Goal: Information Seeking & Learning: Learn about a topic

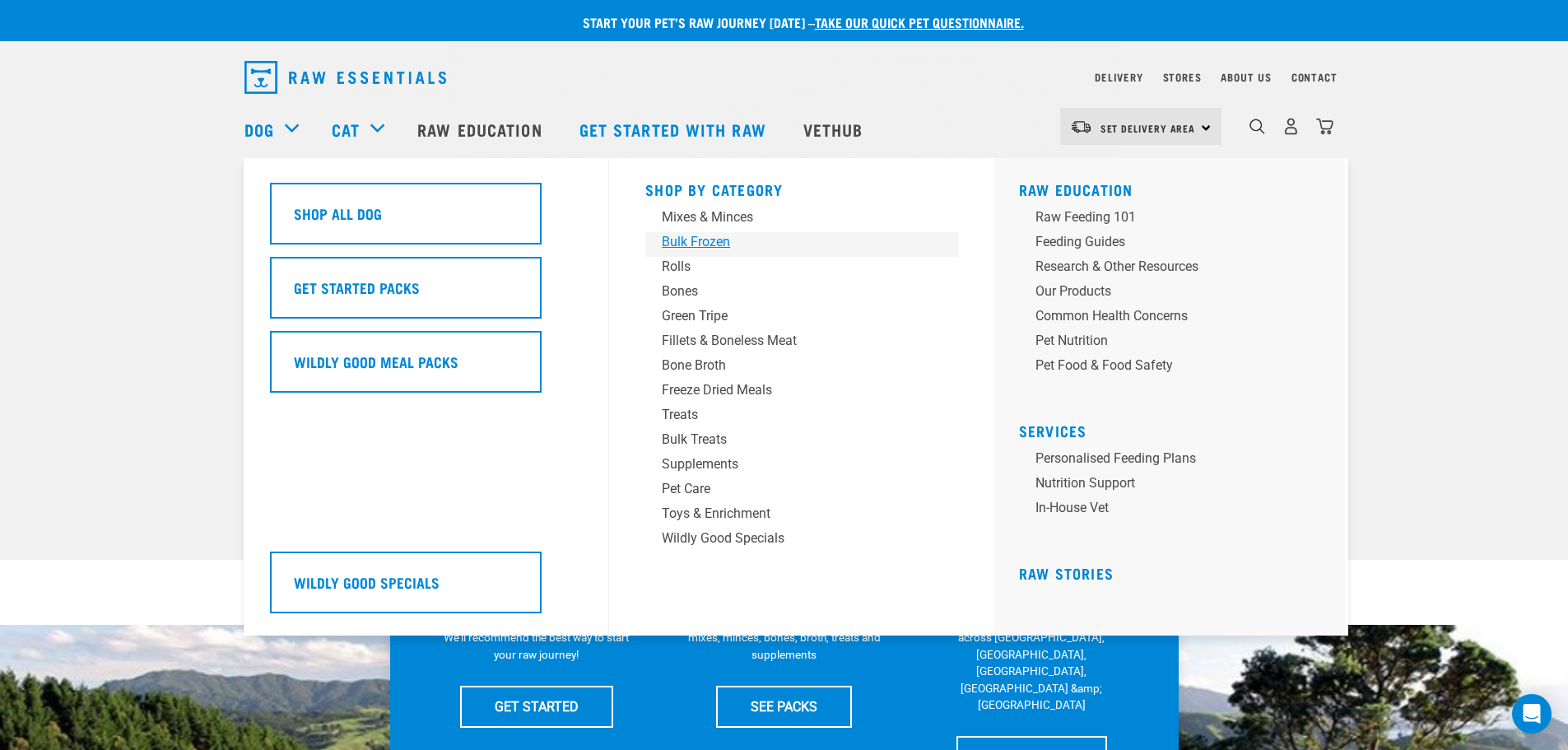
click at [710, 237] on div "Bulk Frozen" at bounding box center [790, 242] width 257 height 20
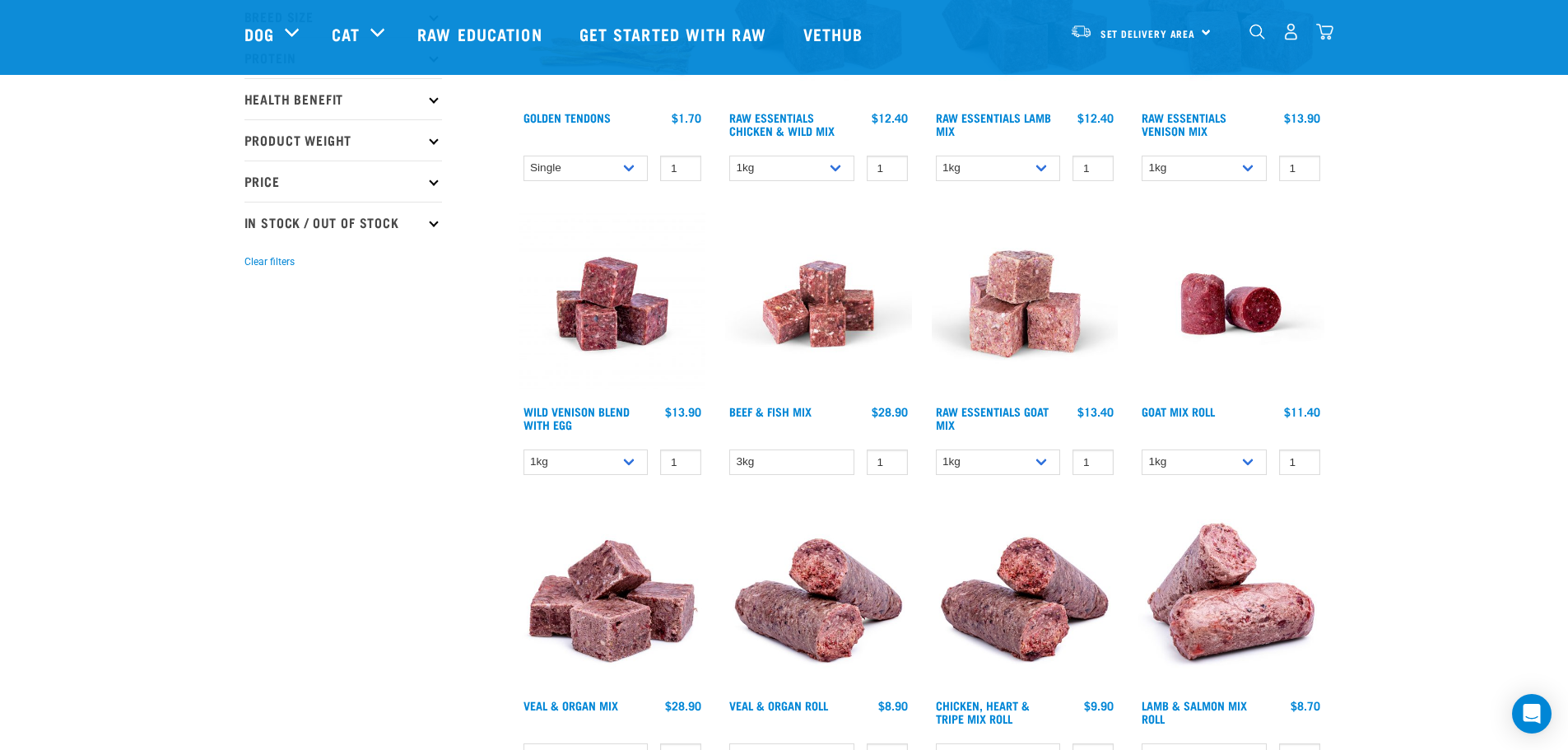
scroll to position [164, 0]
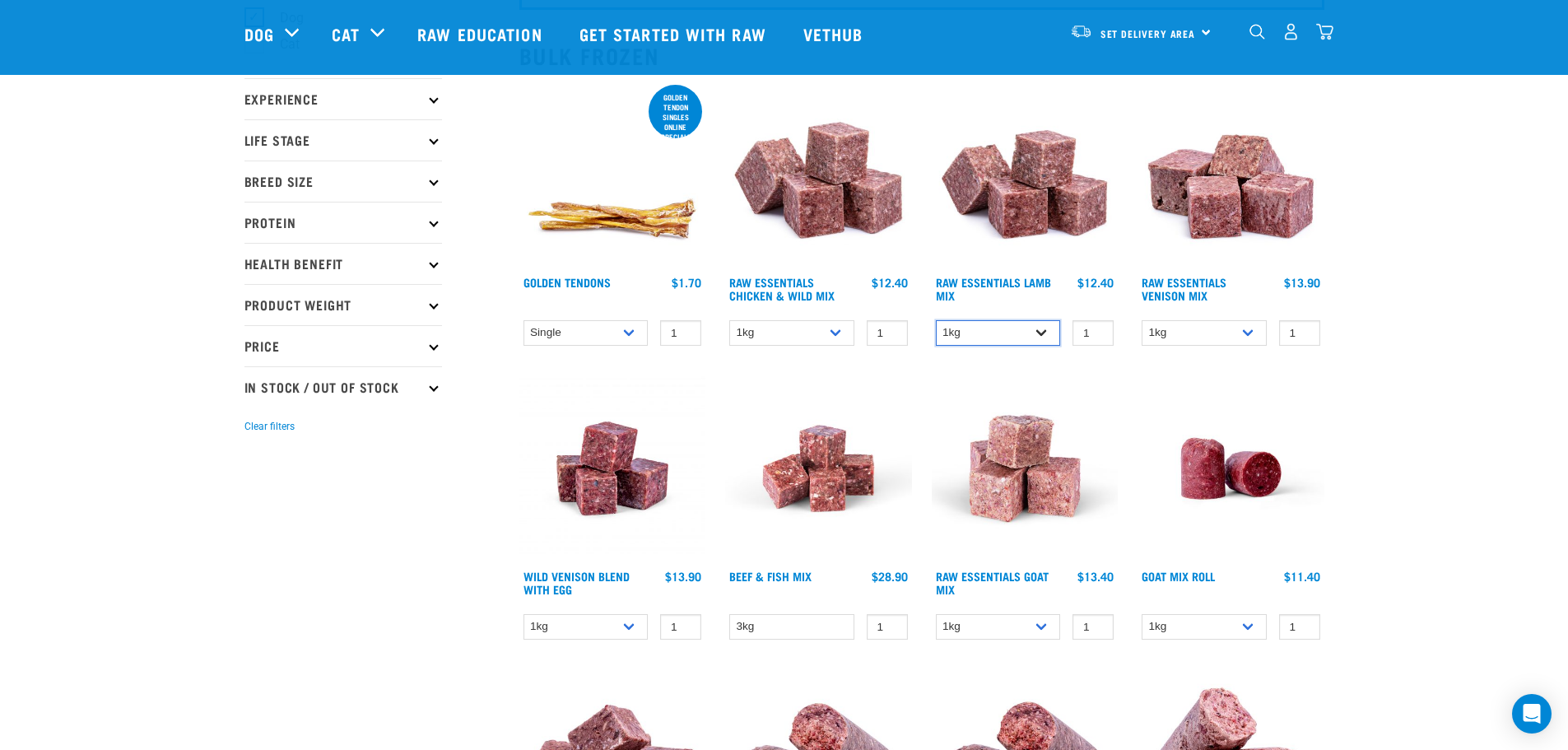
click at [1044, 341] on select "1kg 3kg Bulk (10kg)" at bounding box center [998, 333] width 126 height 26
click at [1044, 341] on select "1kg 3kg Bulk (10kg)" at bounding box center [998, 333] width 126 height 26
click at [1015, 299] on h4 "Raw Essentials Lamb Mix" at bounding box center [998, 292] width 126 height 33
click at [1013, 280] on link "Raw Essentials Lamb Mix" at bounding box center [993, 289] width 115 height 19
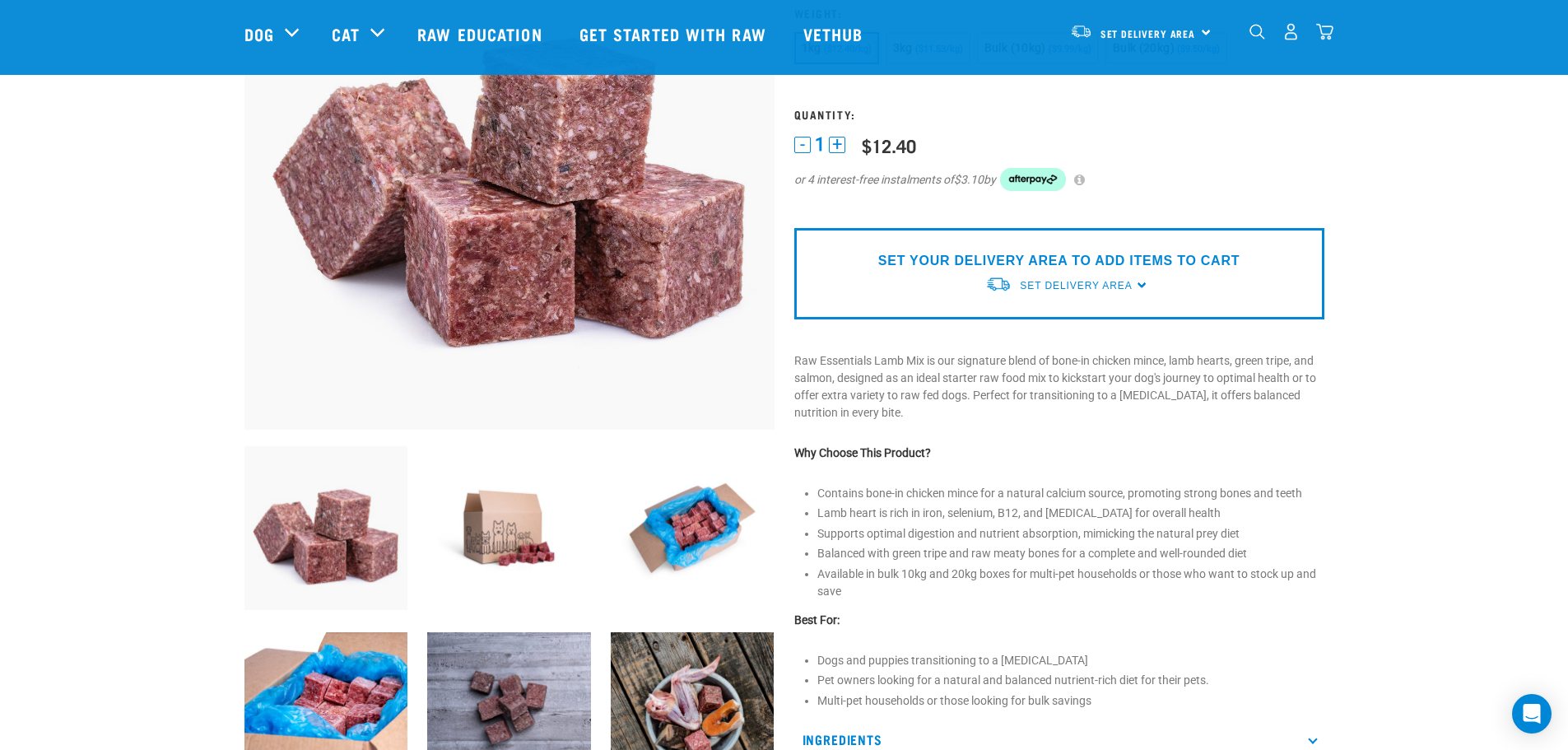
scroll to position [412, 0]
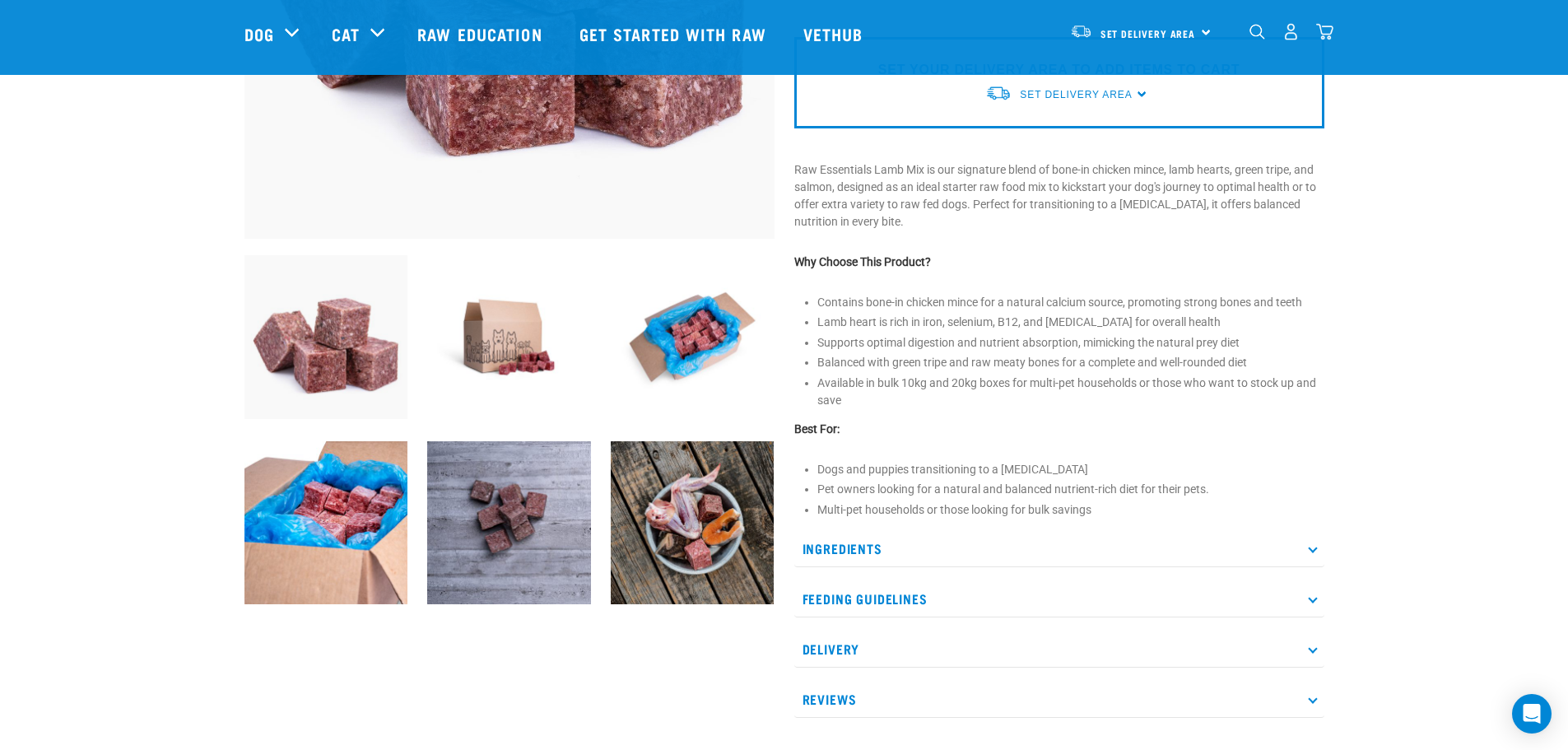
click at [851, 540] on p "Ingredients" at bounding box center [1059, 548] width 530 height 37
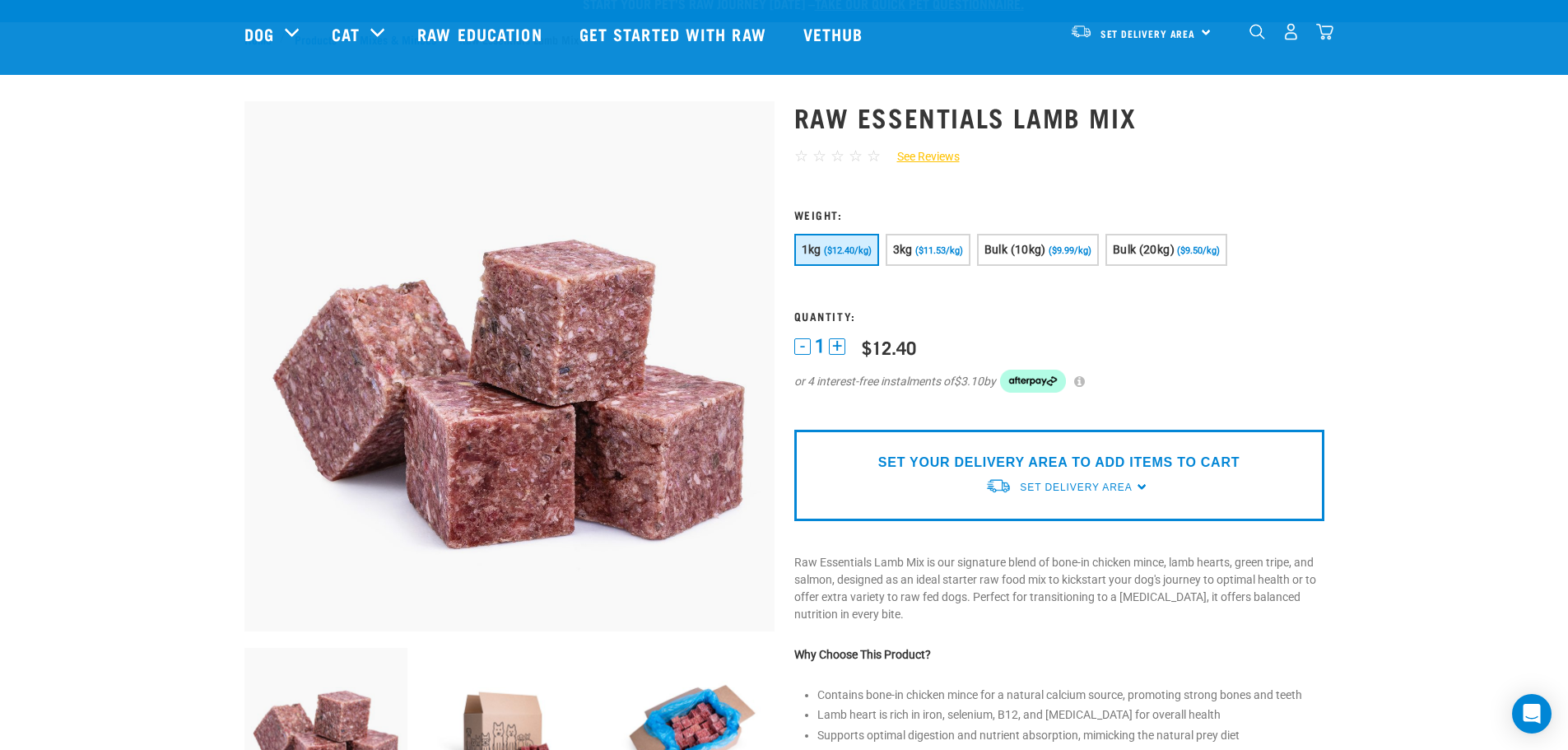
scroll to position [0, 0]
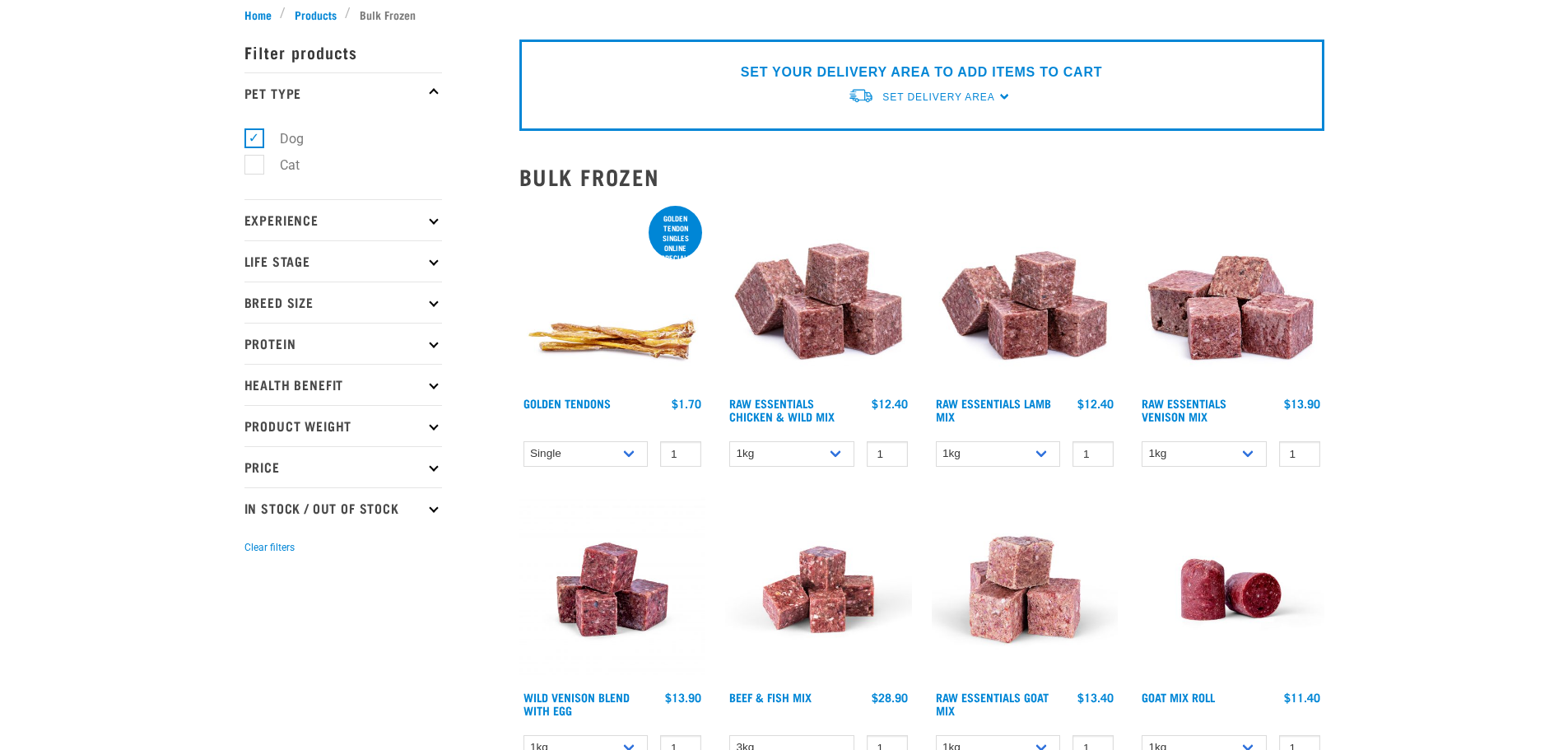
scroll to position [164, 0]
click at [1192, 418] on link "Raw Essentials Venison Mix" at bounding box center [1184, 409] width 85 height 19
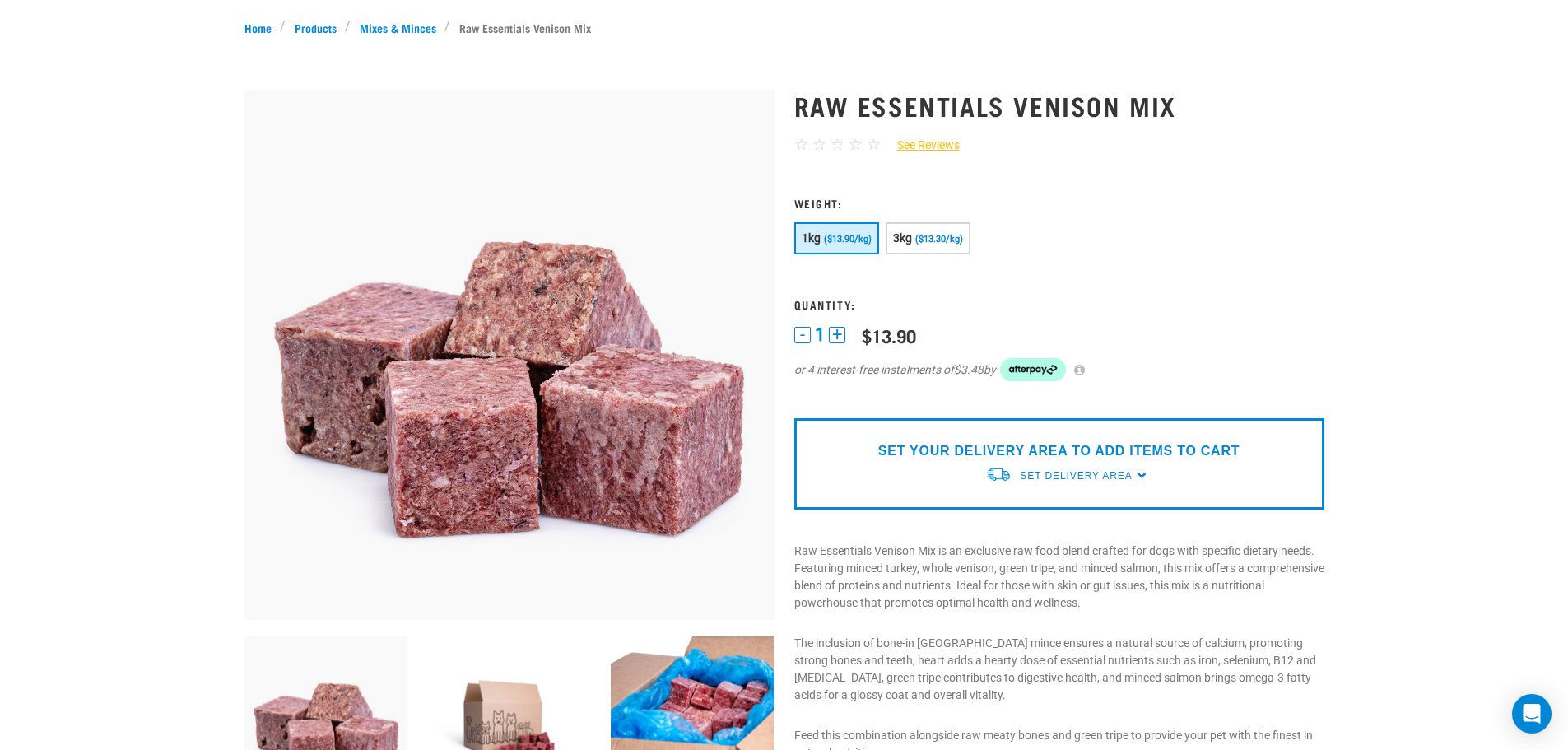
scroll to position [329, 0]
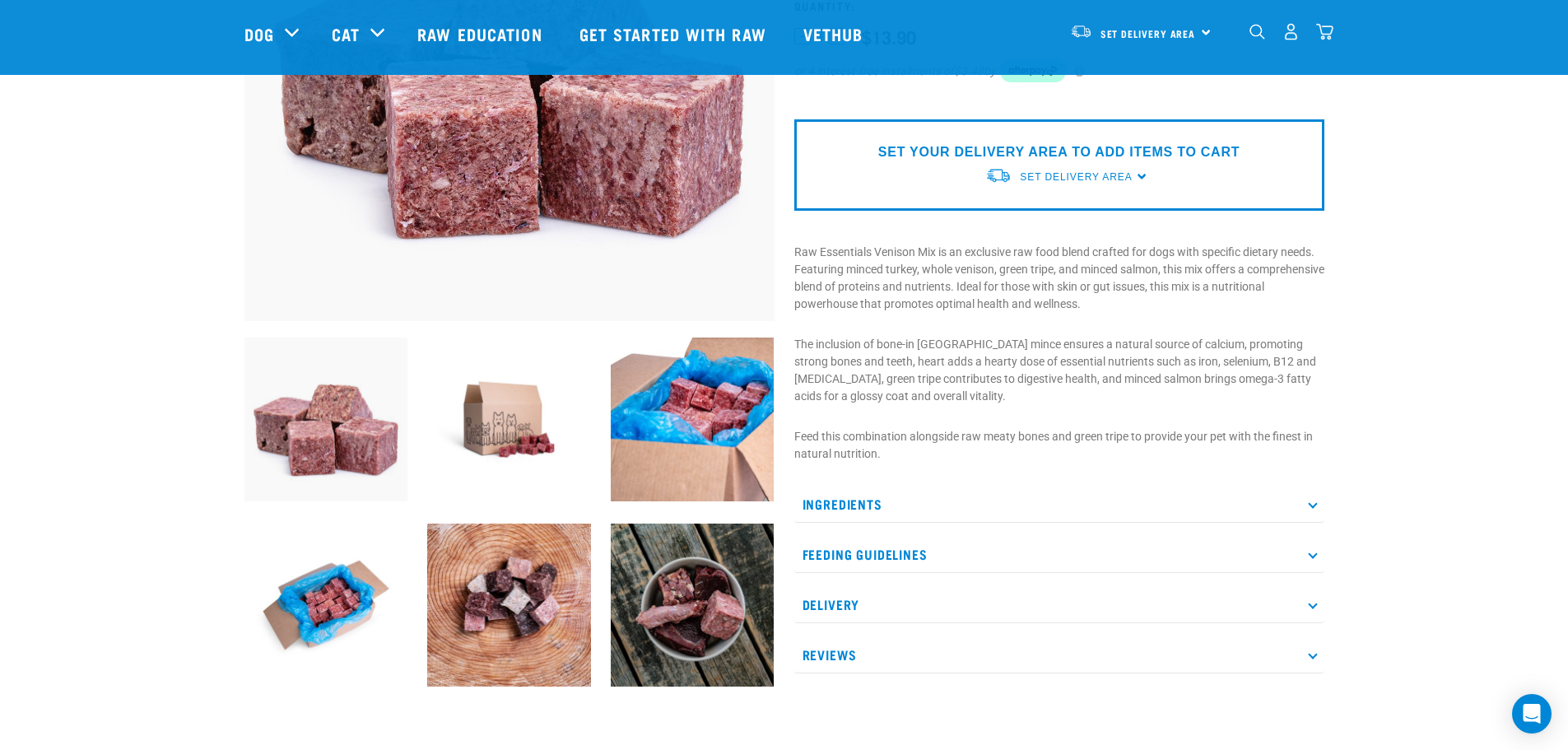
click at [882, 491] on p "Ingredients" at bounding box center [1059, 504] width 530 height 37
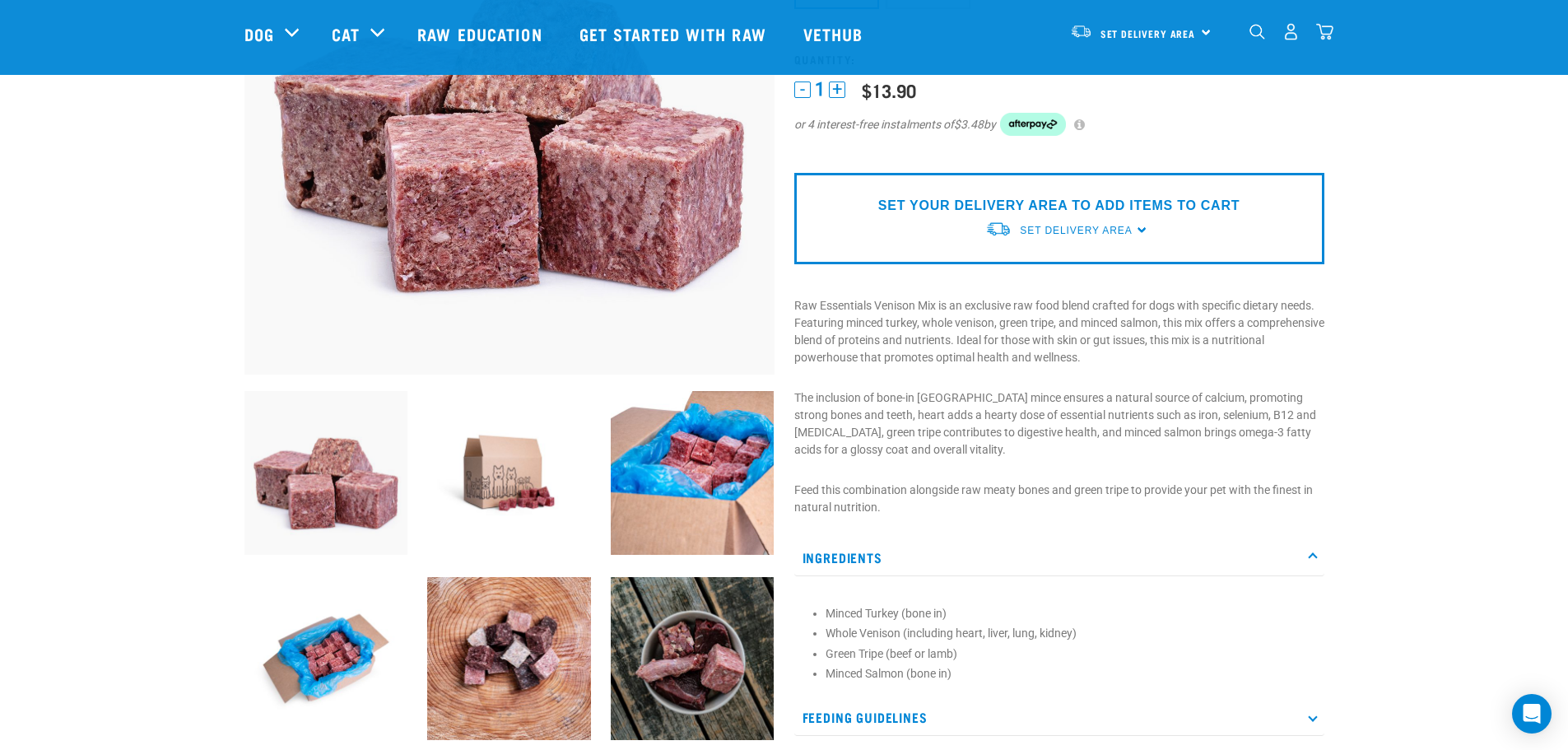
scroll to position [247, 0]
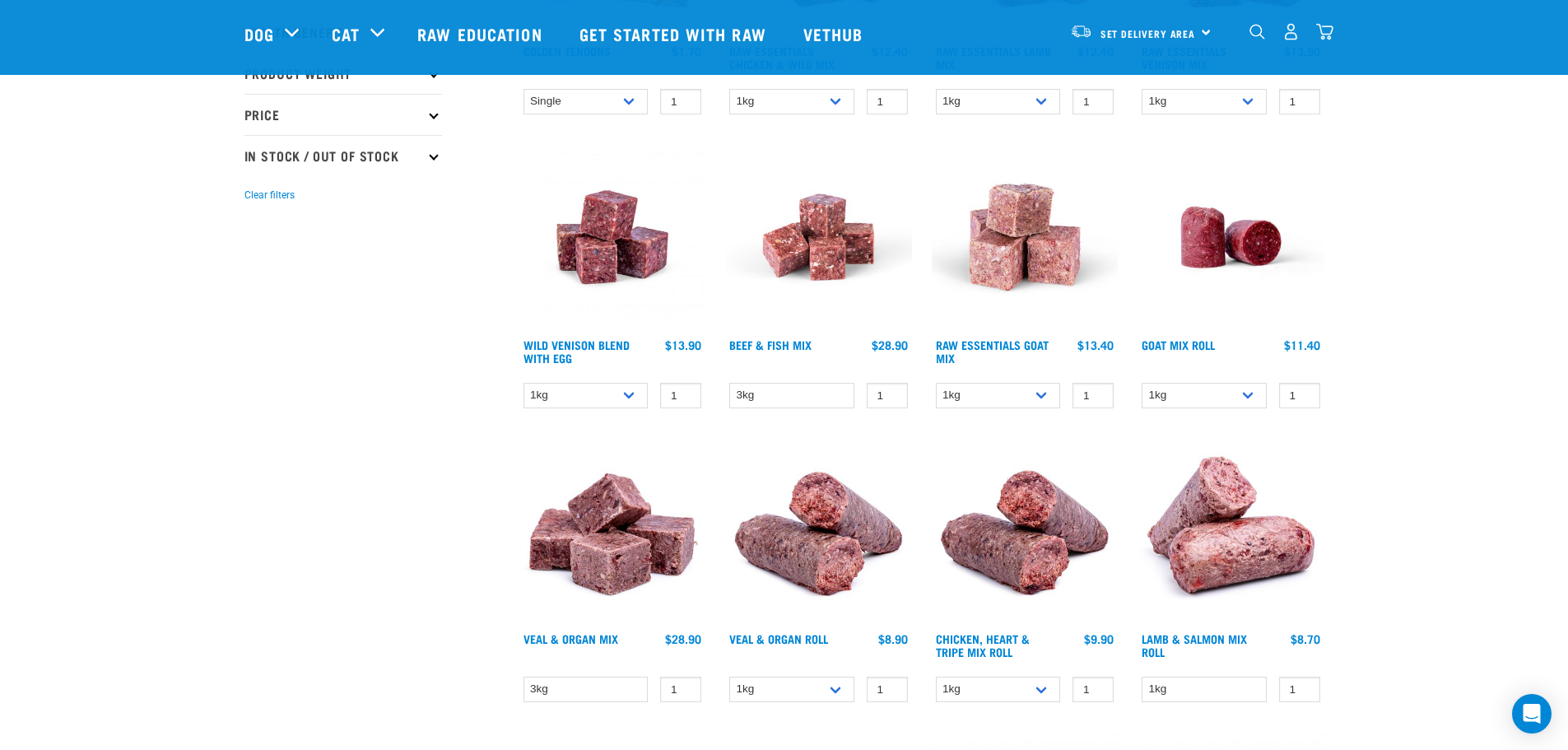
scroll to position [412, 0]
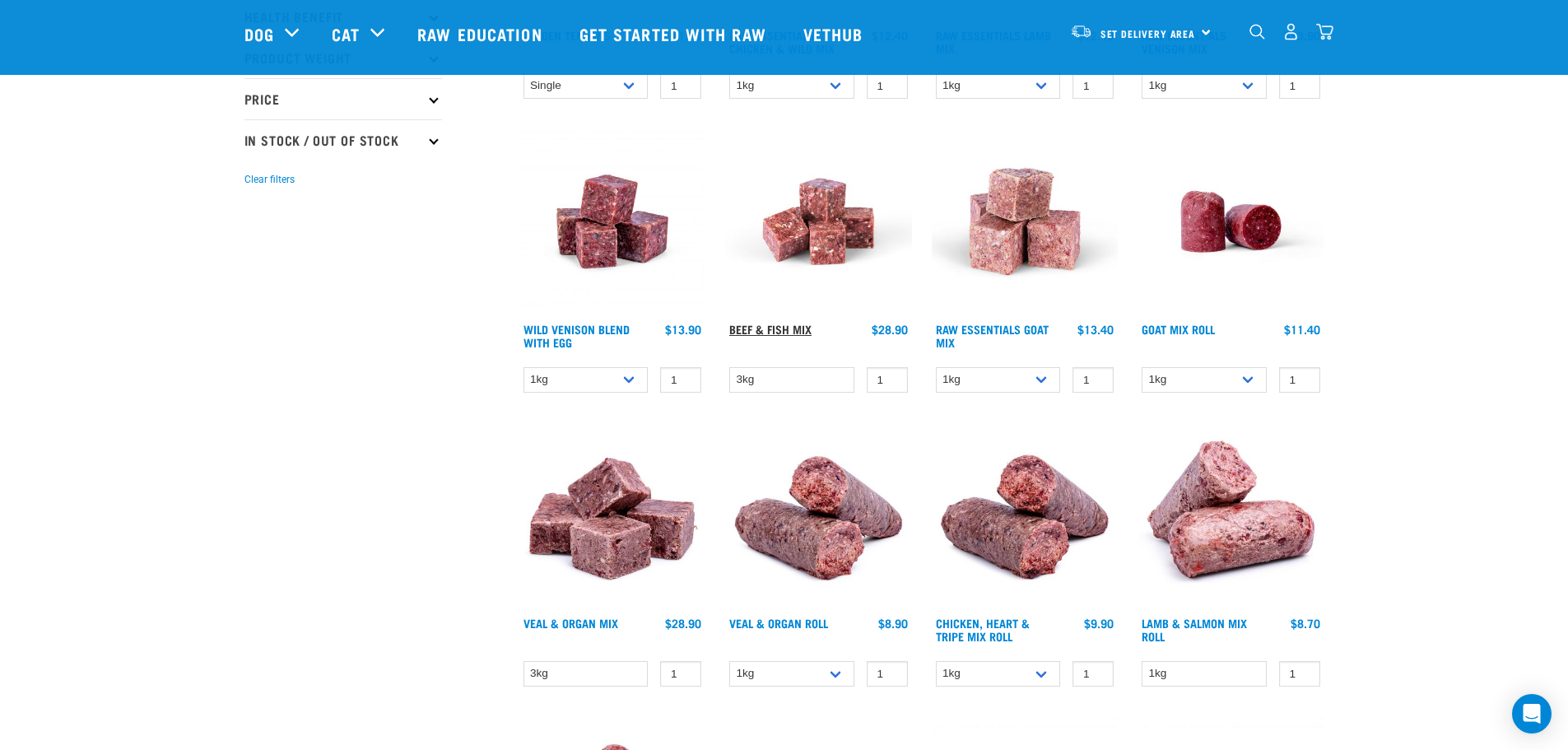
click at [789, 327] on link "Beef & Fish Mix" at bounding box center [770, 329] width 83 height 6
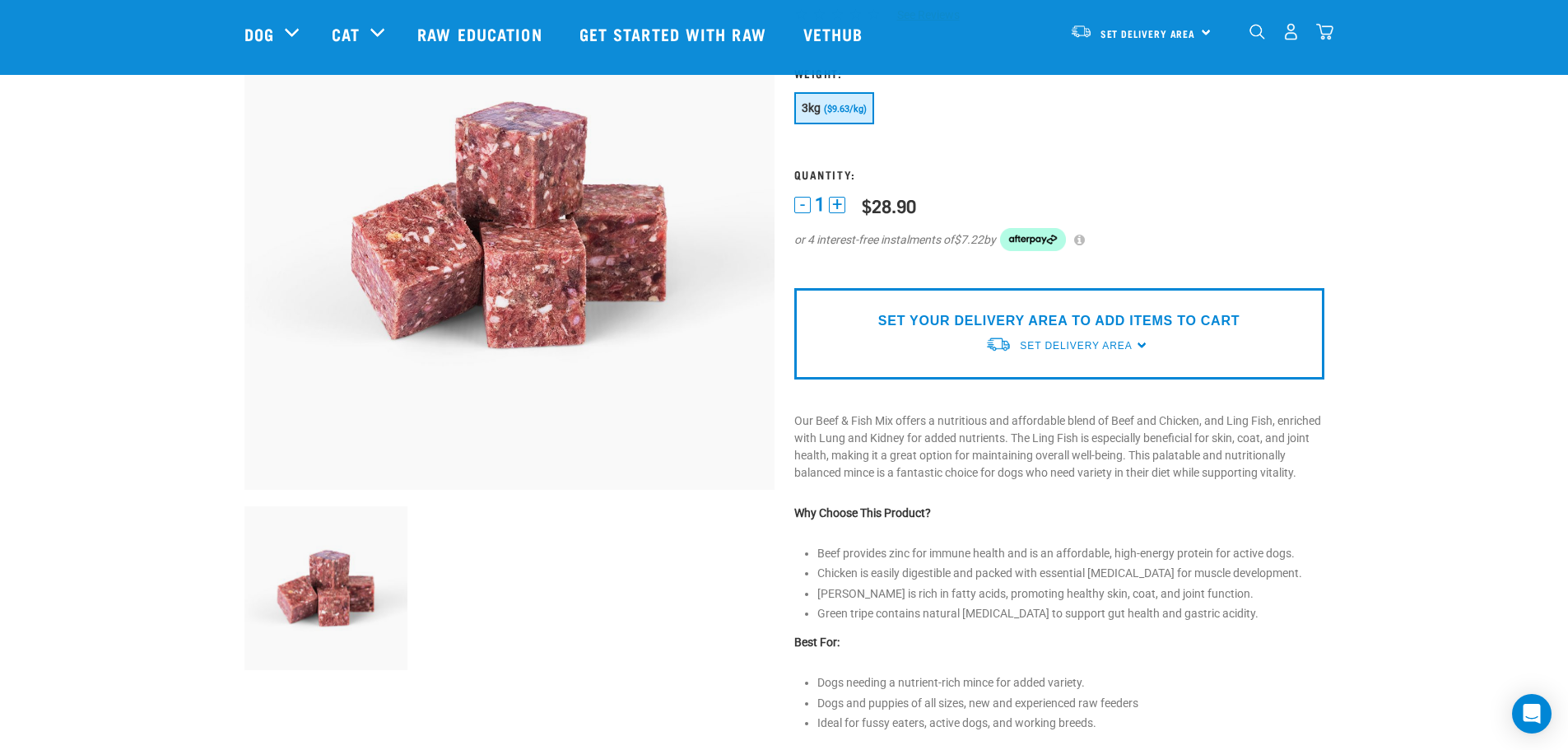
scroll to position [412, 0]
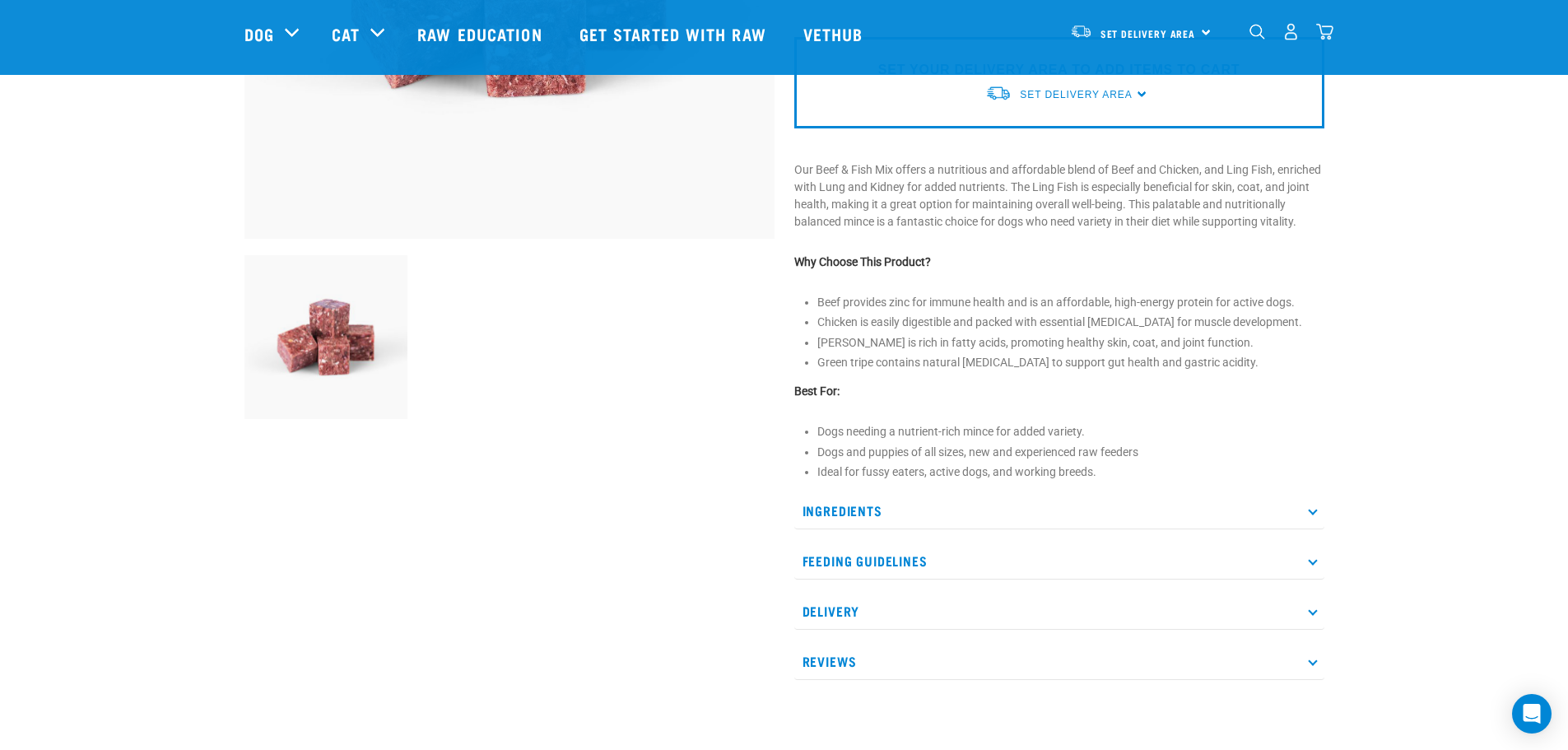
click at [857, 519] on p "Ingredients" at bounding box center [1059, 510] width 530 height 37
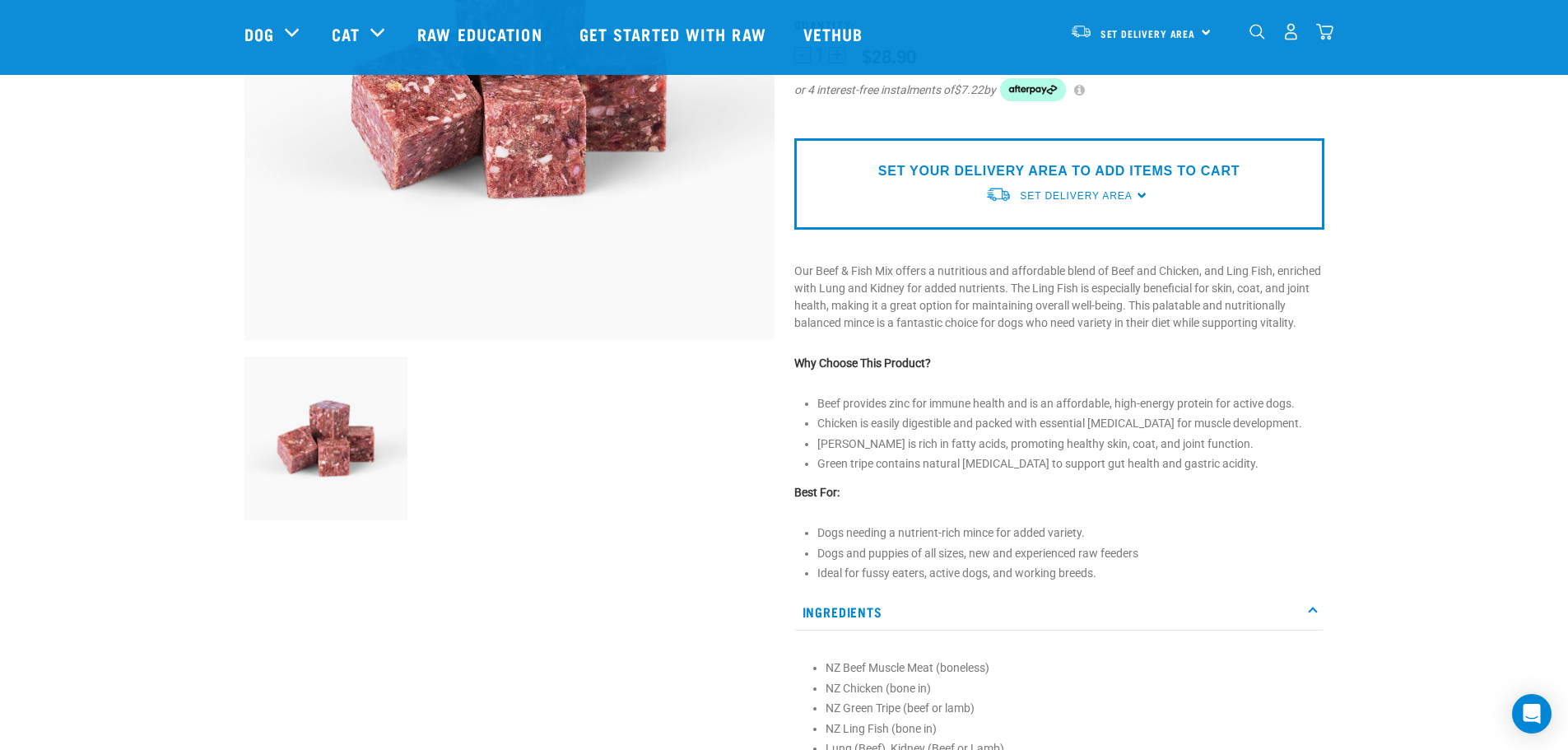
scroll to position [494, 0]
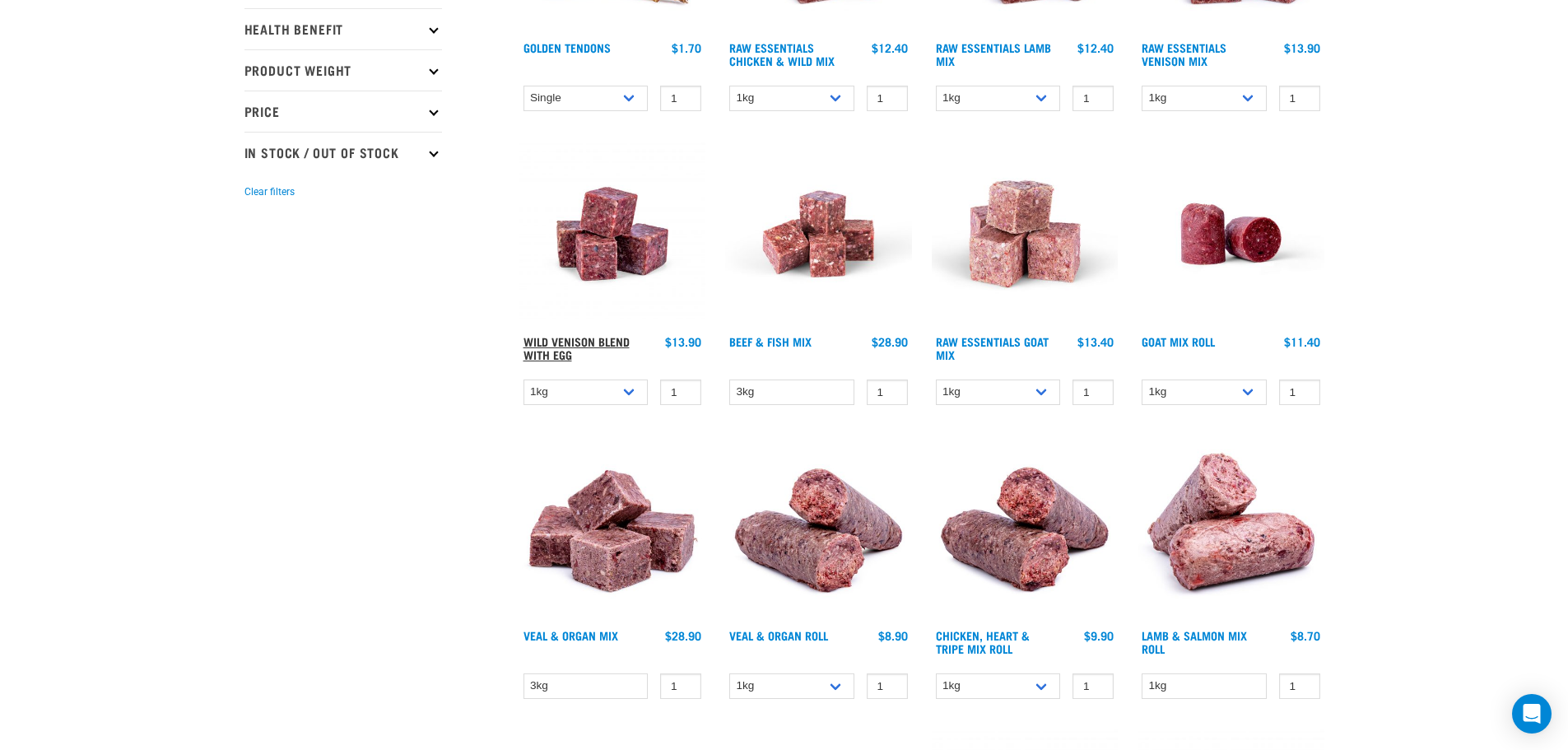
click at [552, 353] on link "Wild Venison Blend with Egg" at bounding box center [576, 347] width 106 height 19
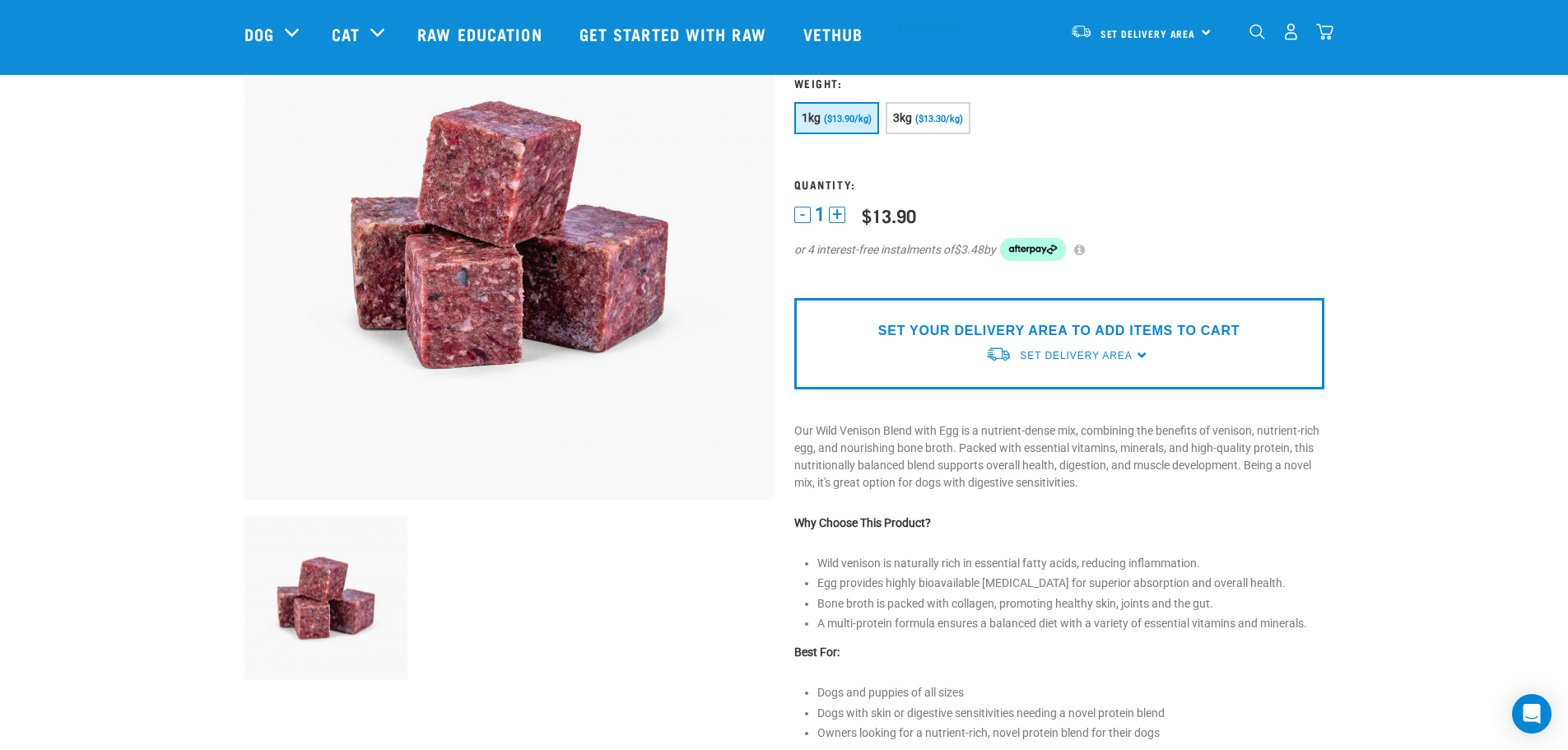
scroll to position [329, 0]
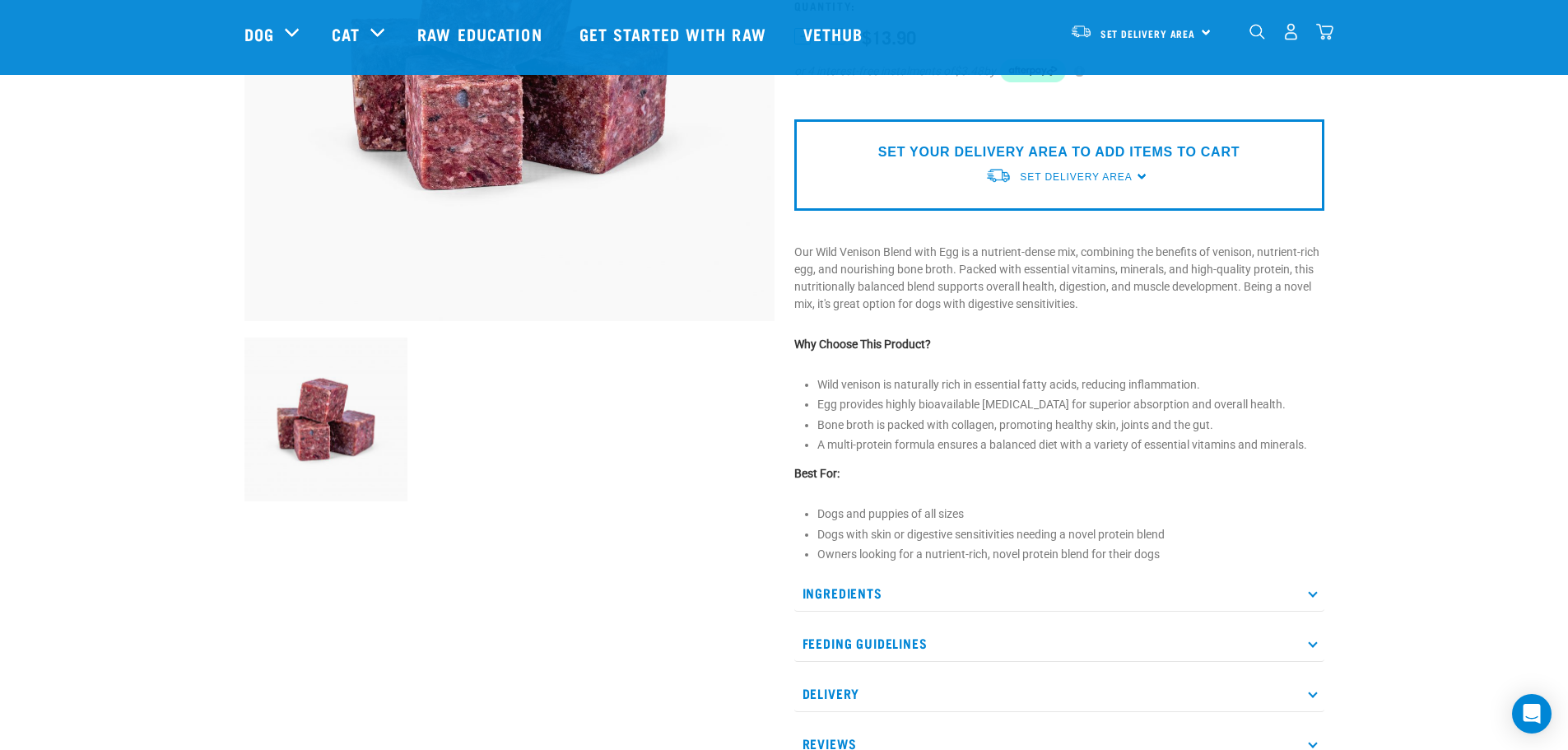
click at [884, 588] on p "Ingredients" at bounding box center [1059, 593] width 530 height 37
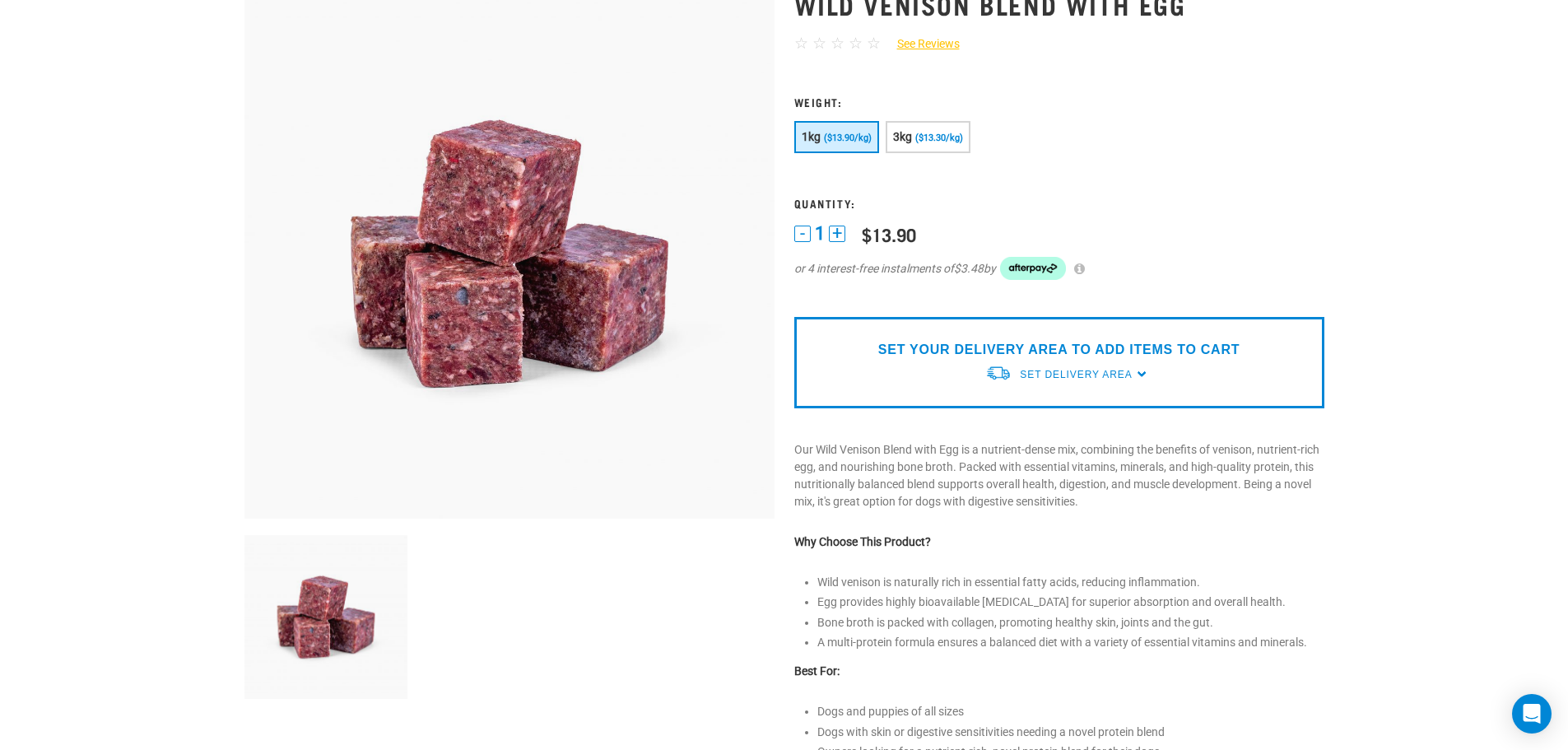
scroll to position [0, 0]
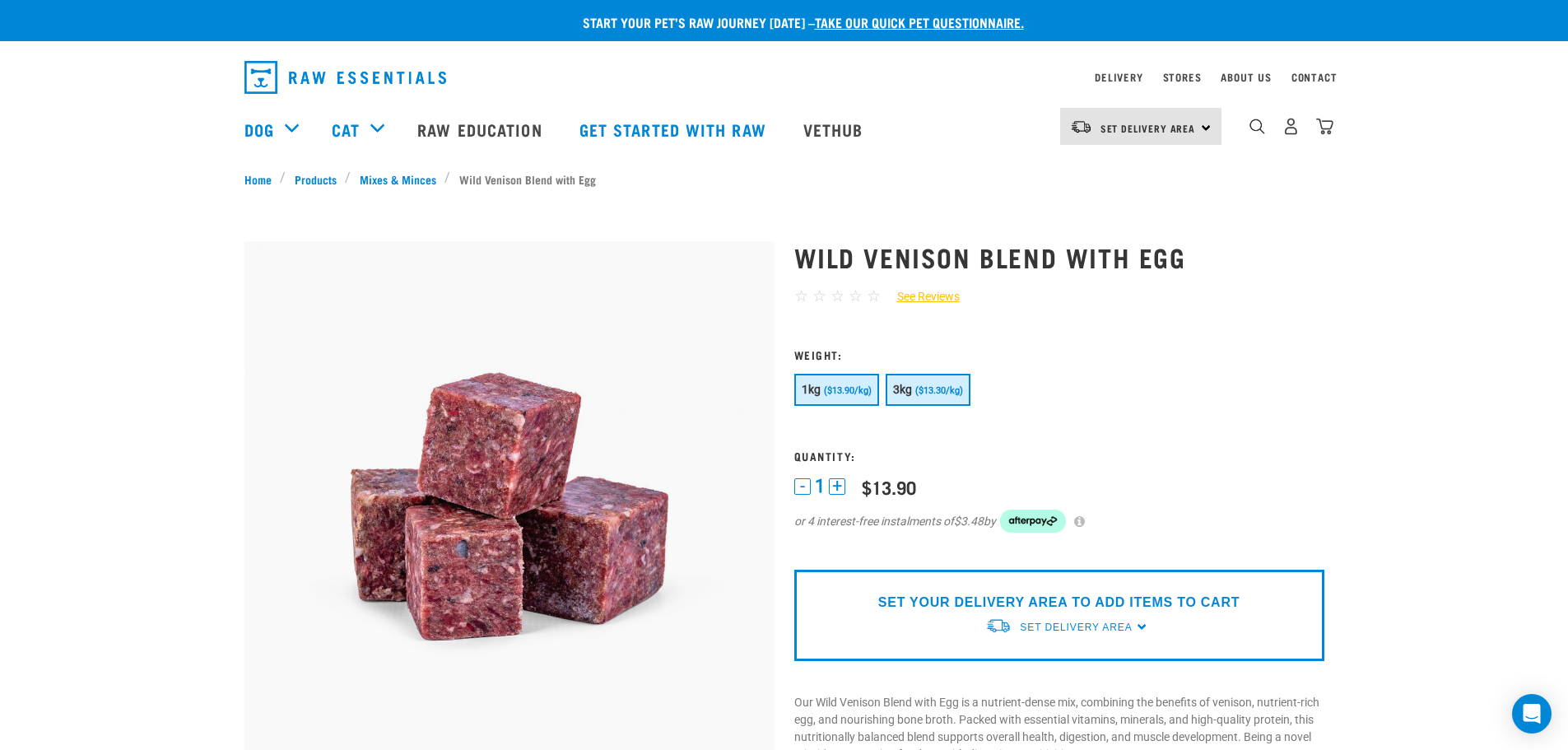
click at [938, 401] on button "3kg ($13.30/kg)" at bounding box center [928, 390] width 85 height 32
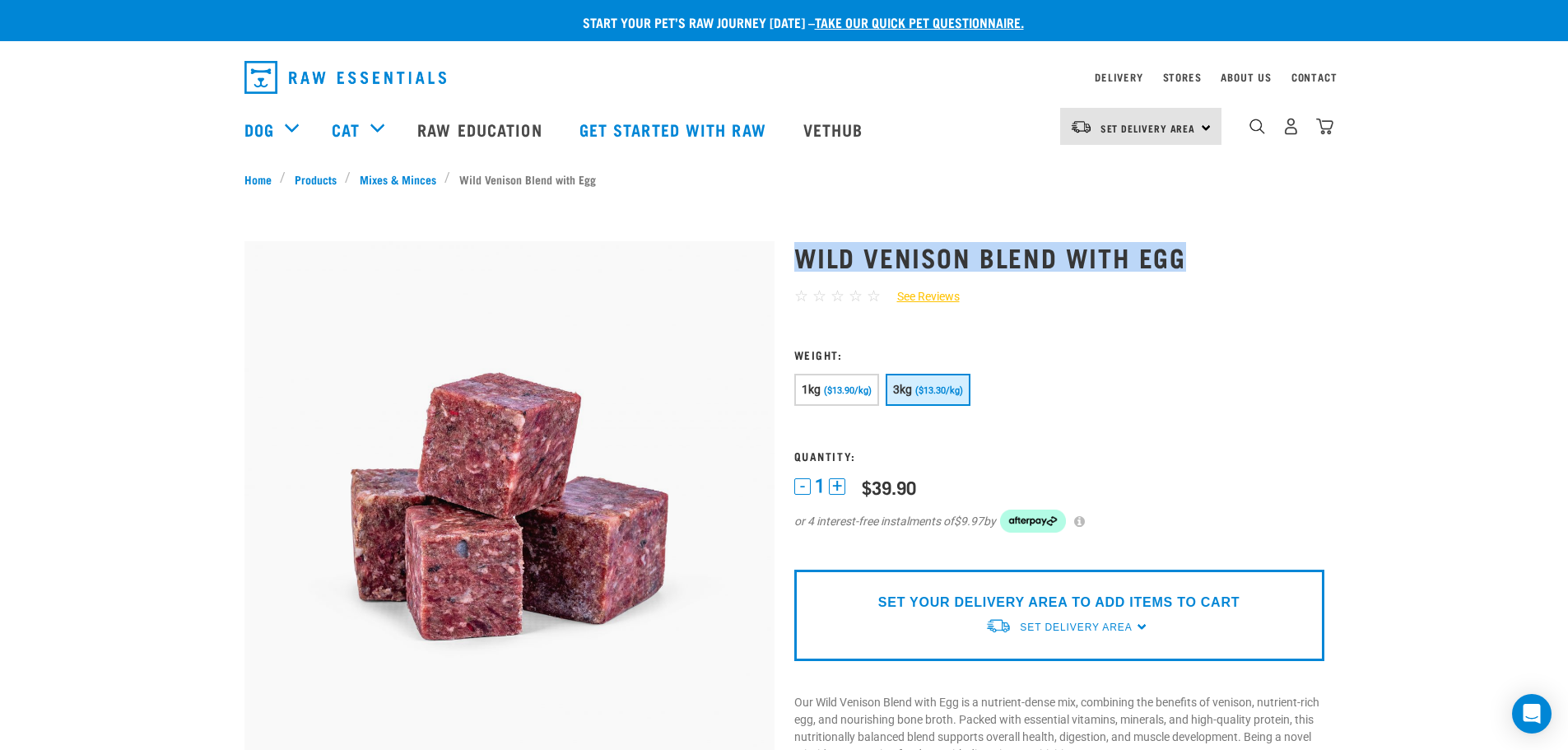
drag, startPoint x: 785, startPoint y: 260, endPoint x: 1202, endPoint y: 245, distance: 417.3
click at [1204, 271] on h1 "Wild Venison Blend with Egg" at bounding box center [1059, 256] width 530 height 29
drag, startPoint x: 787, startPoint y: 240, endPoint x: 1179, endPoint y: 248, distance: 392.1
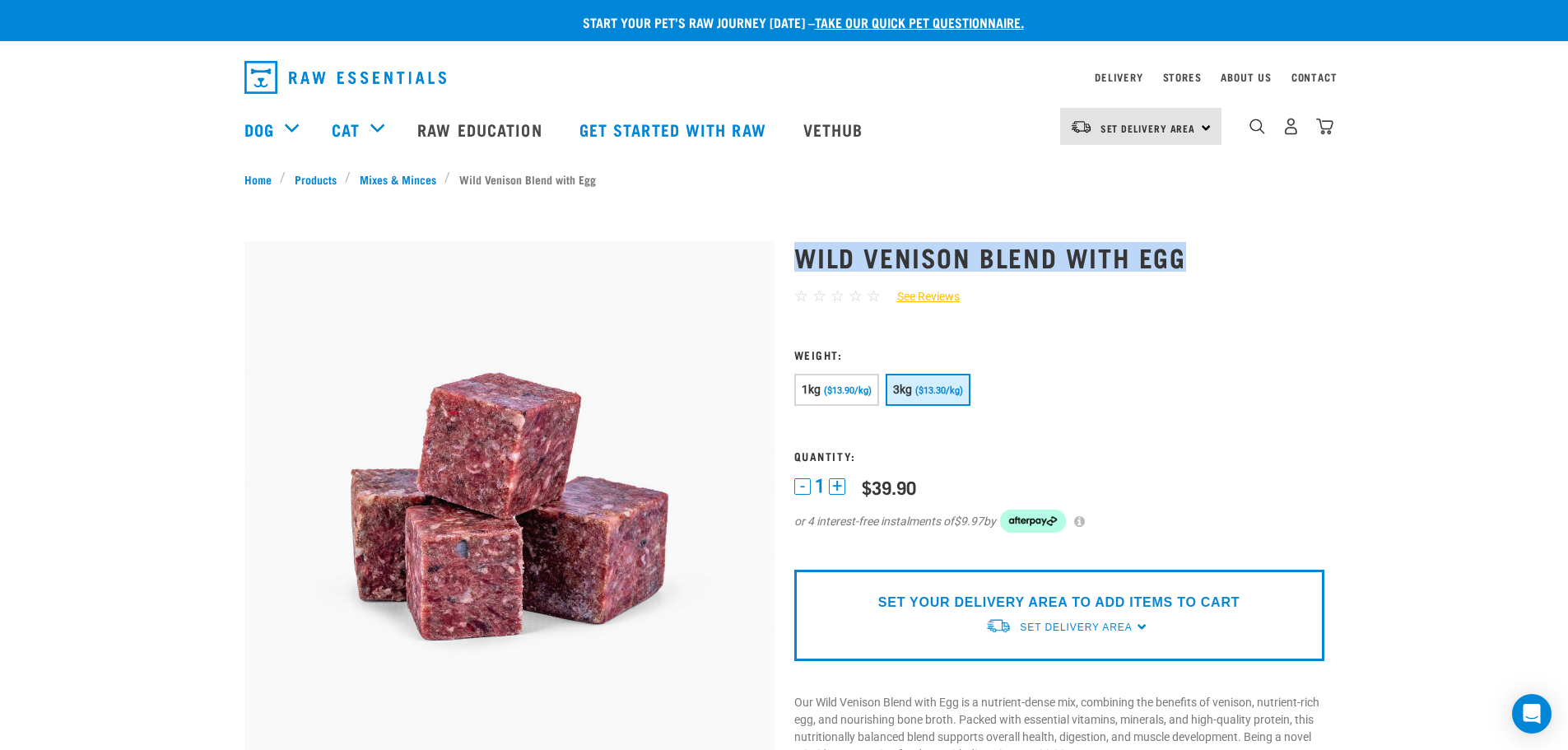
drag, startPoint x: 856, startPoint y: 255, endPoint x: 1206, endPoint y: 268, distance: 350.2
click at [1205, 268] on h1 "Wild Venison Blend with Egg" at bounding box center [1059, 256] width 530 height 29
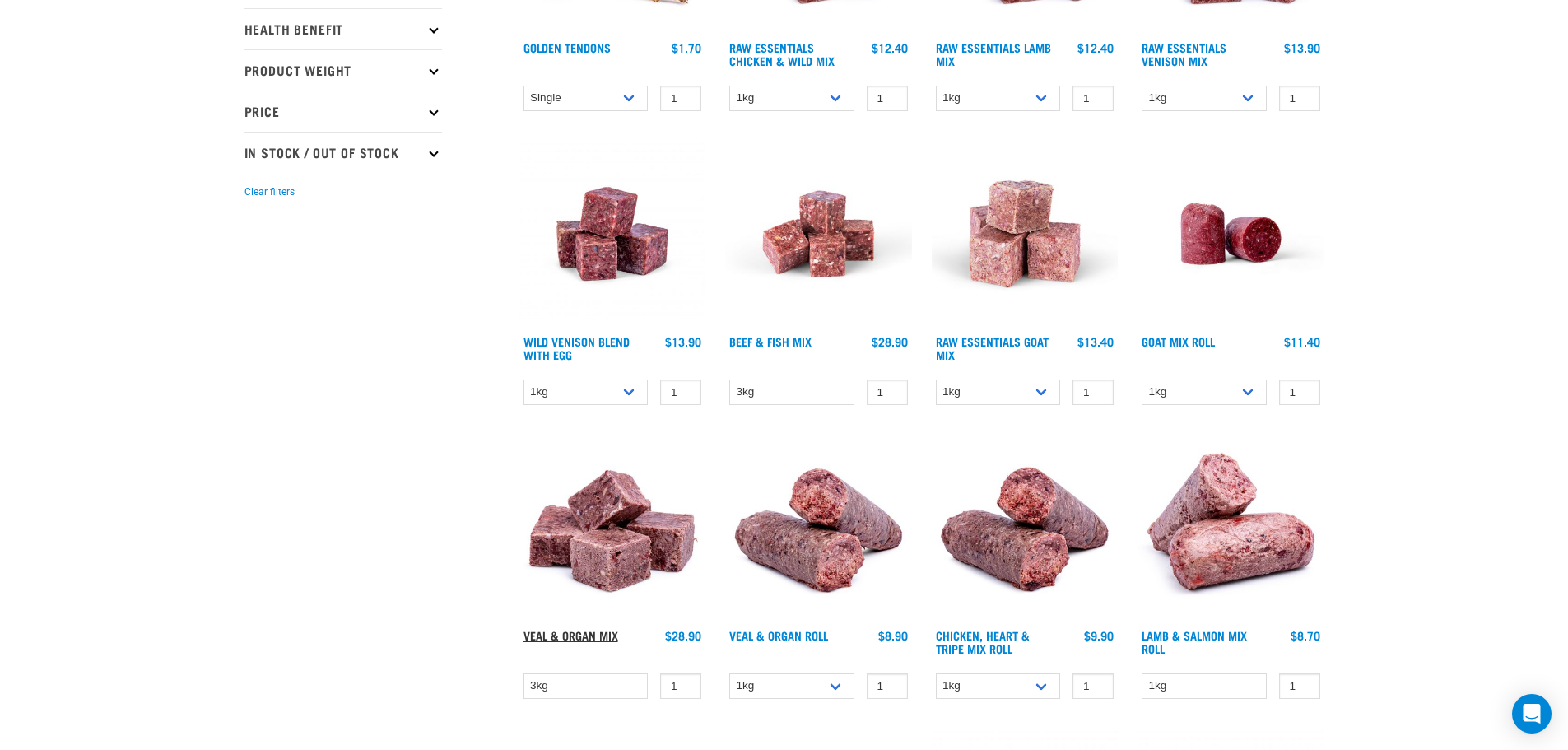
click at [546, 638] on link "Veal & Organ Mix" at bounding box center [571, 635] width 95 height 6
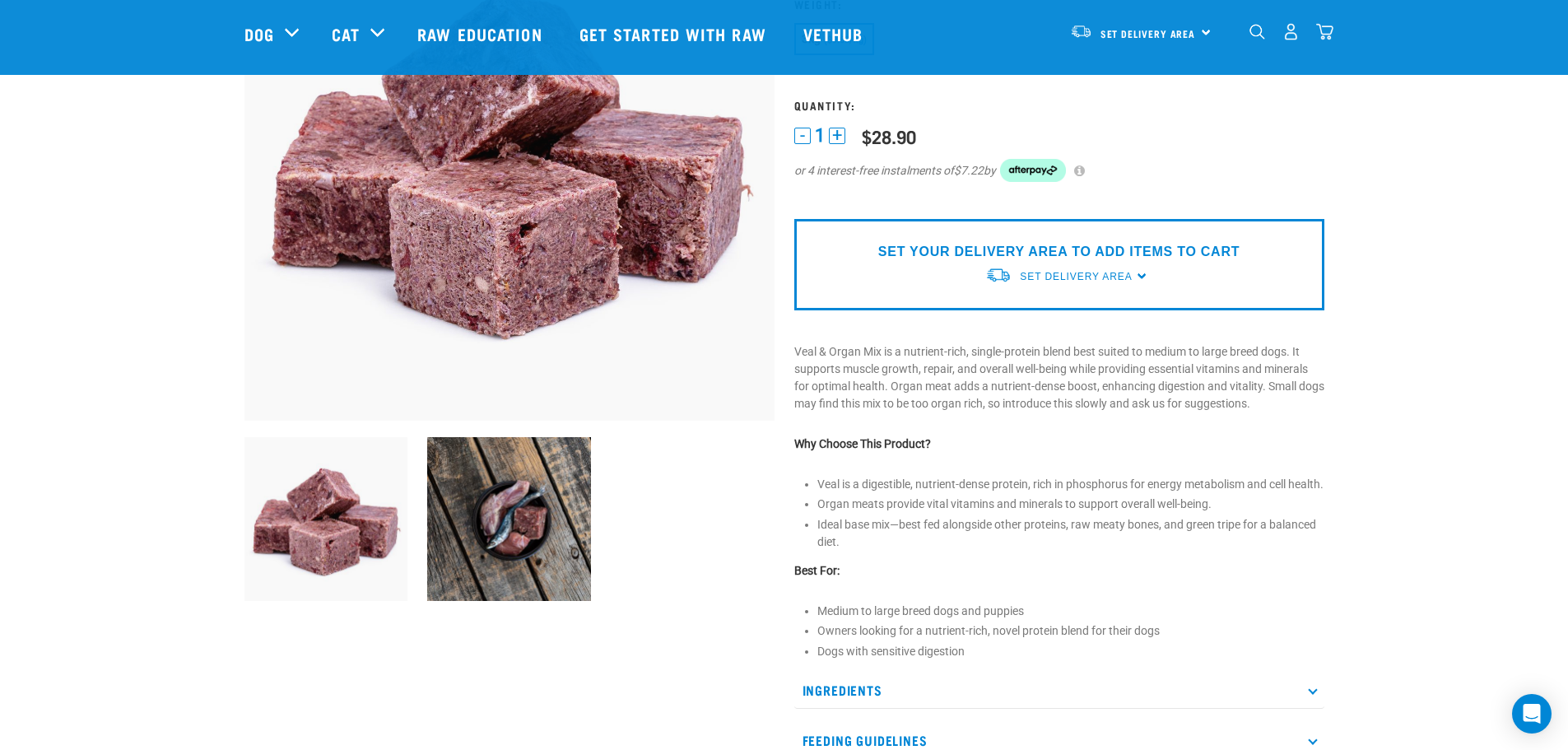
scroll to position [164, 0]
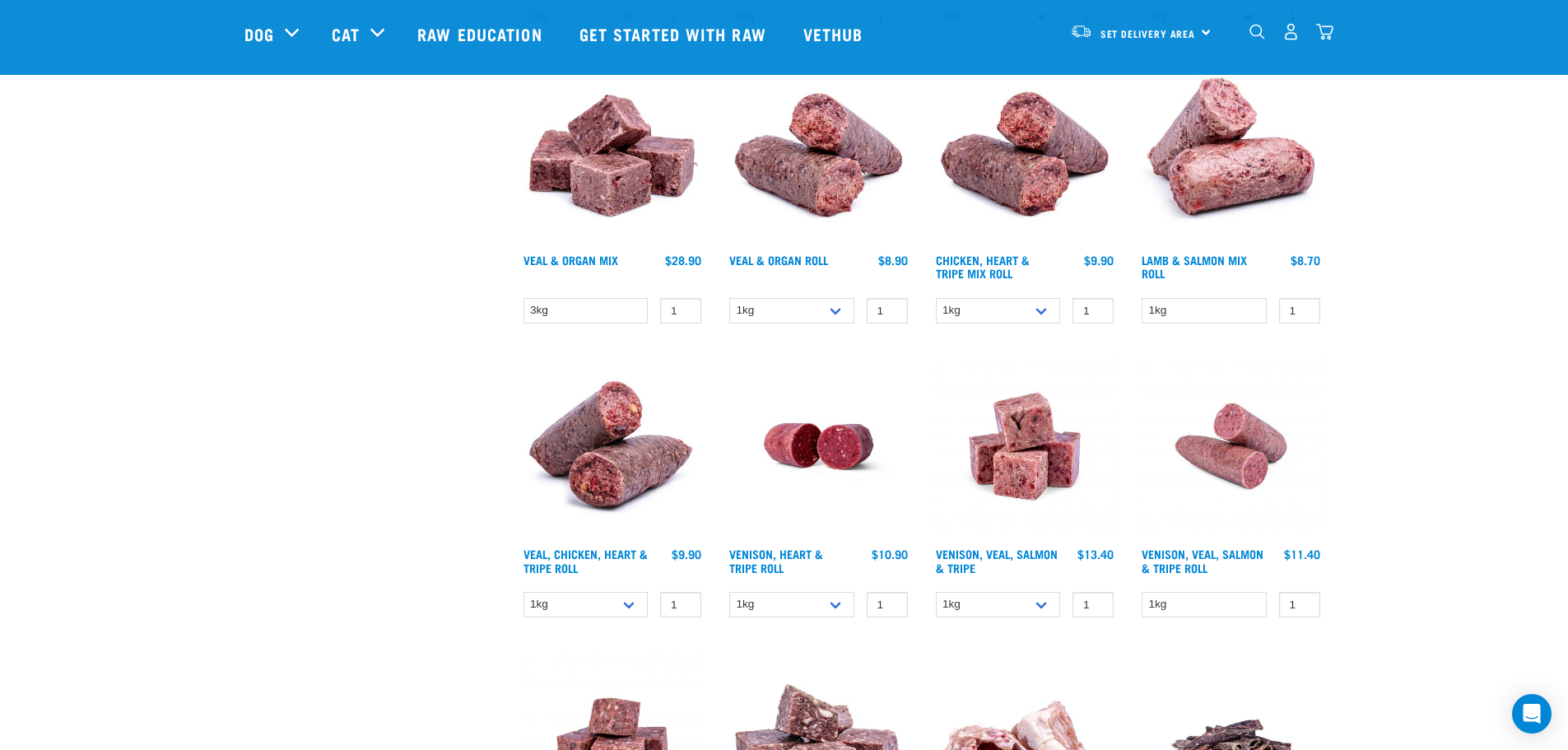
scroll to position [1014, 0]
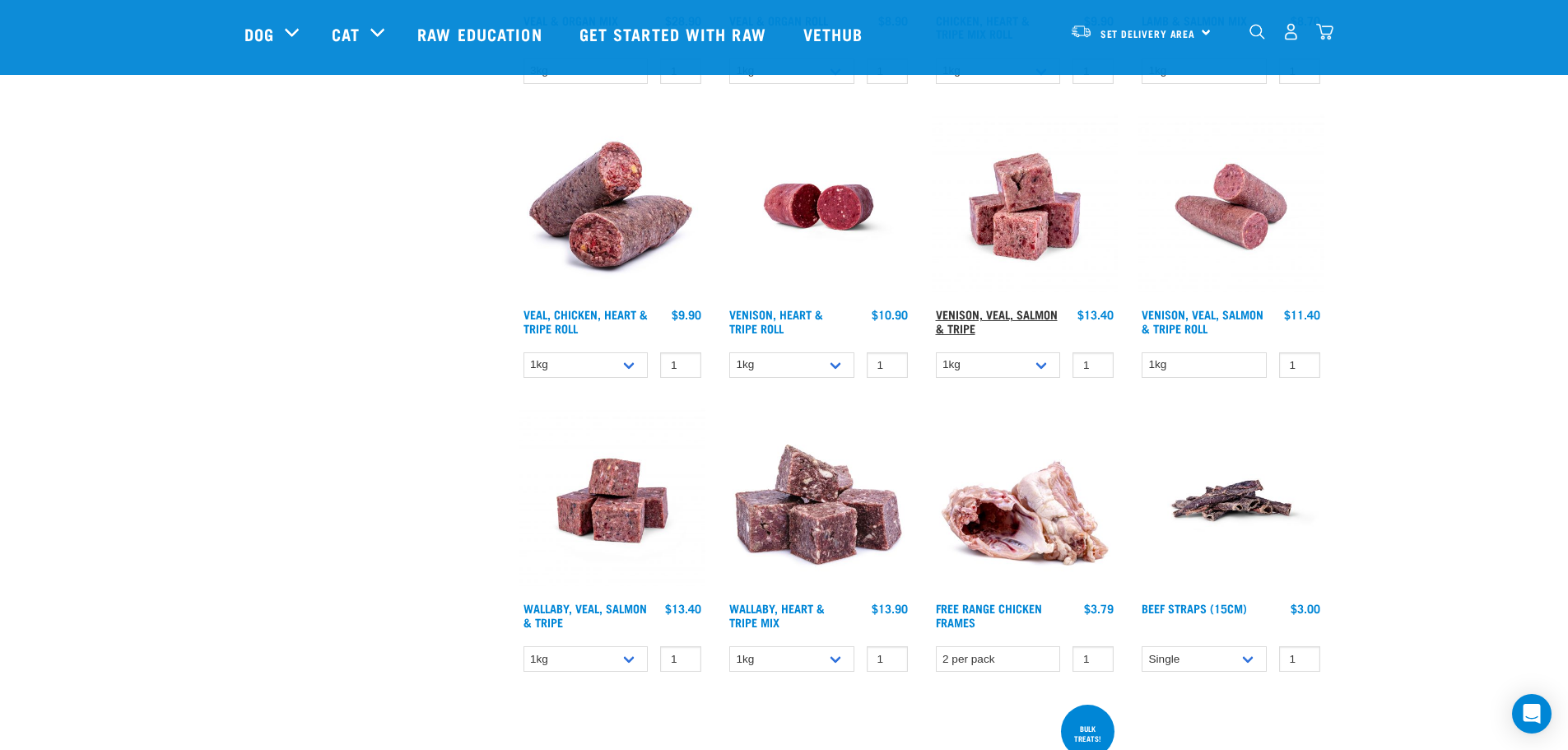
click at [968, 322] on link "Venison, Veal, Salmon & Tripe" at bounding box center [996, 321] width 122 height 19
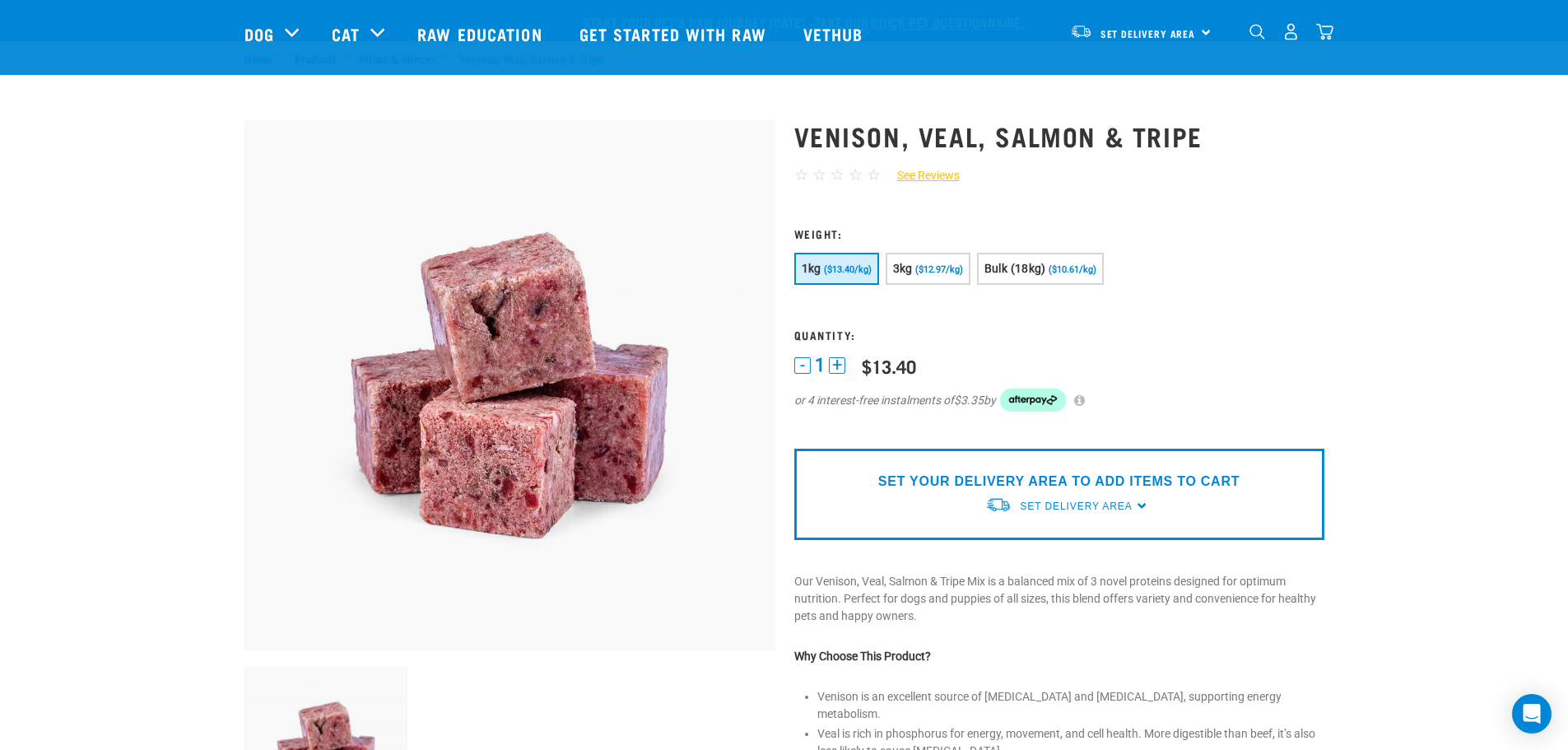
scroll to position [494, 0]
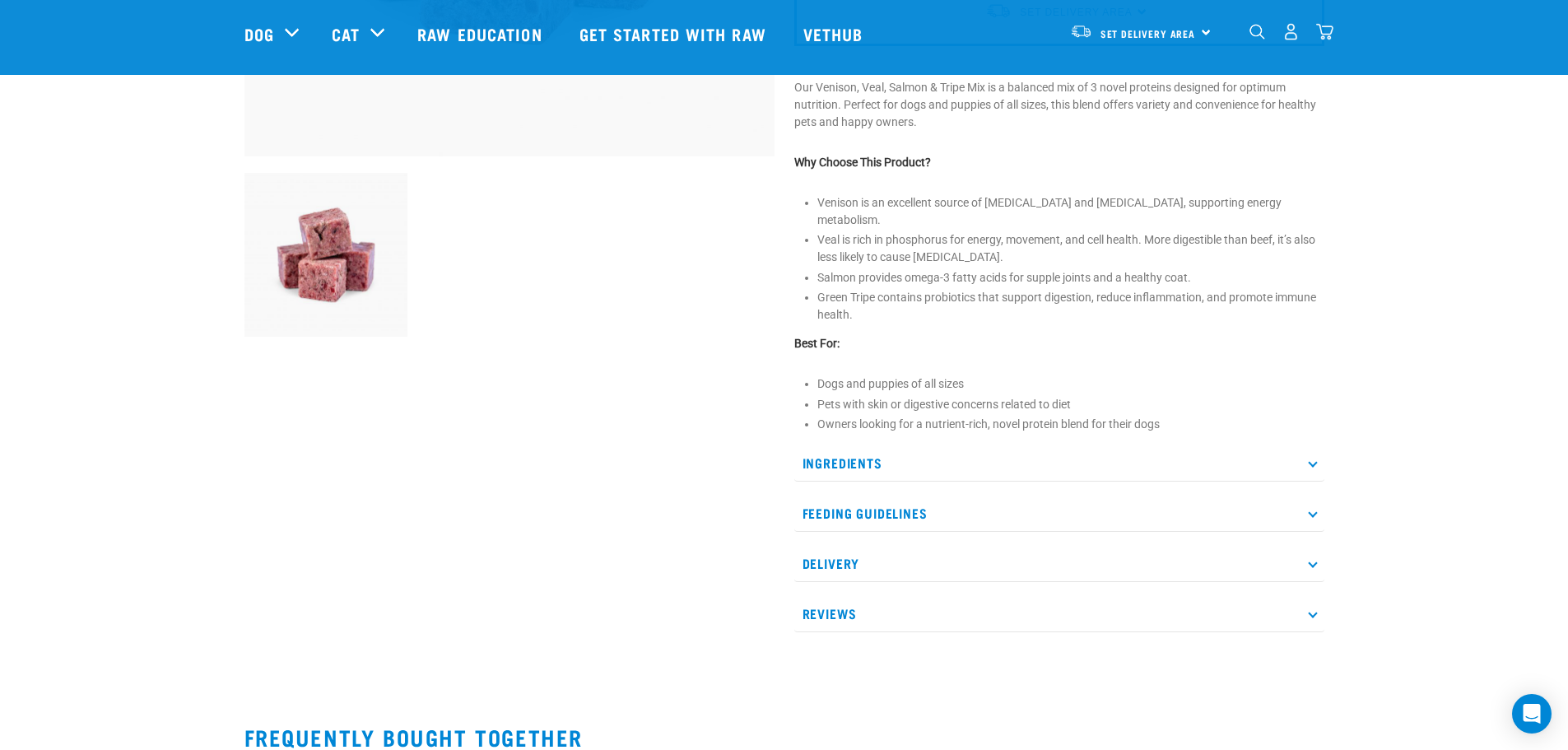
click at [867, 450] on p "Ingredients" at bounding box center [1059, 463] width 530 height 37
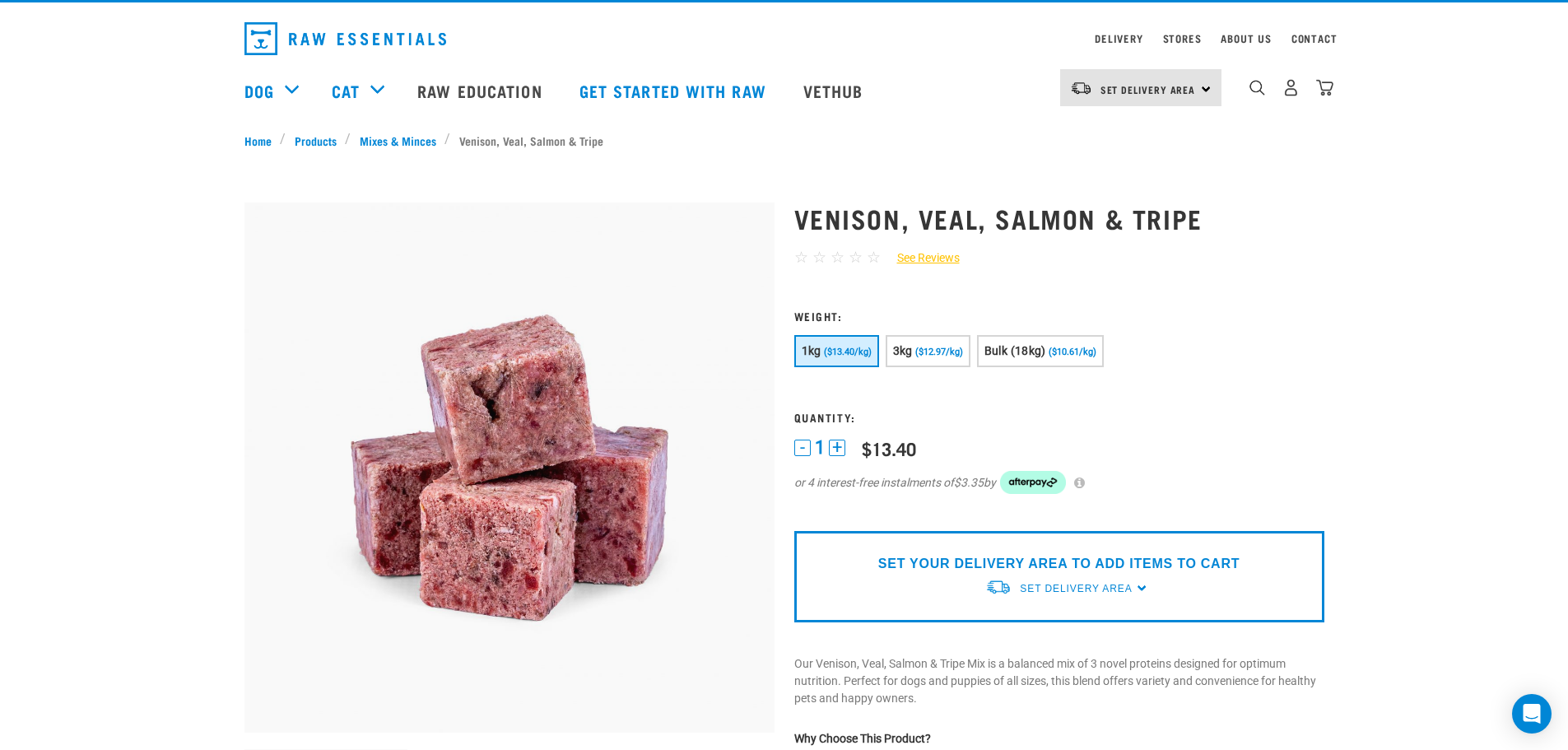
scroll to position [0, 0]
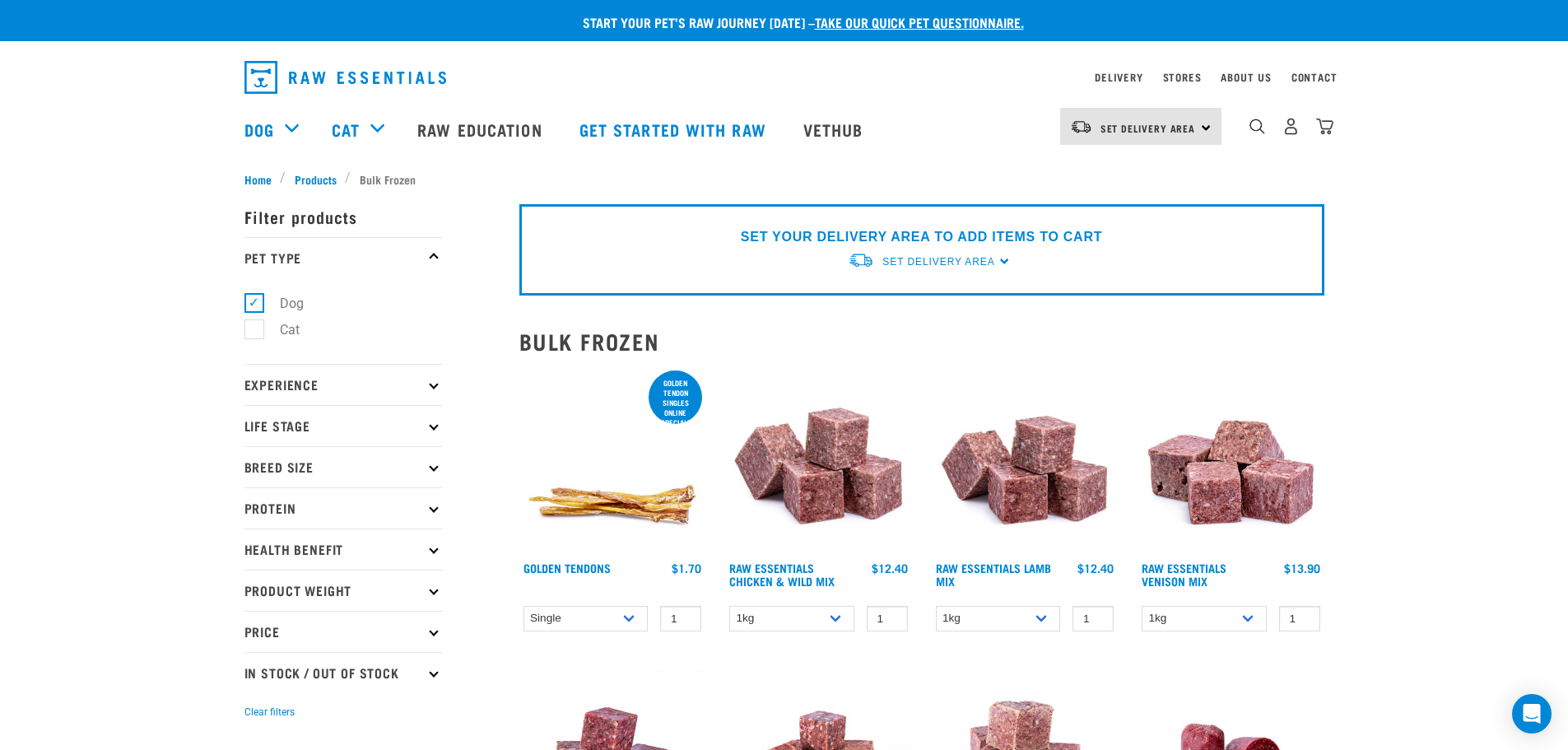
click at [391, 376] on p "Experience" at bounding box center [343, 384] width 198 height 41
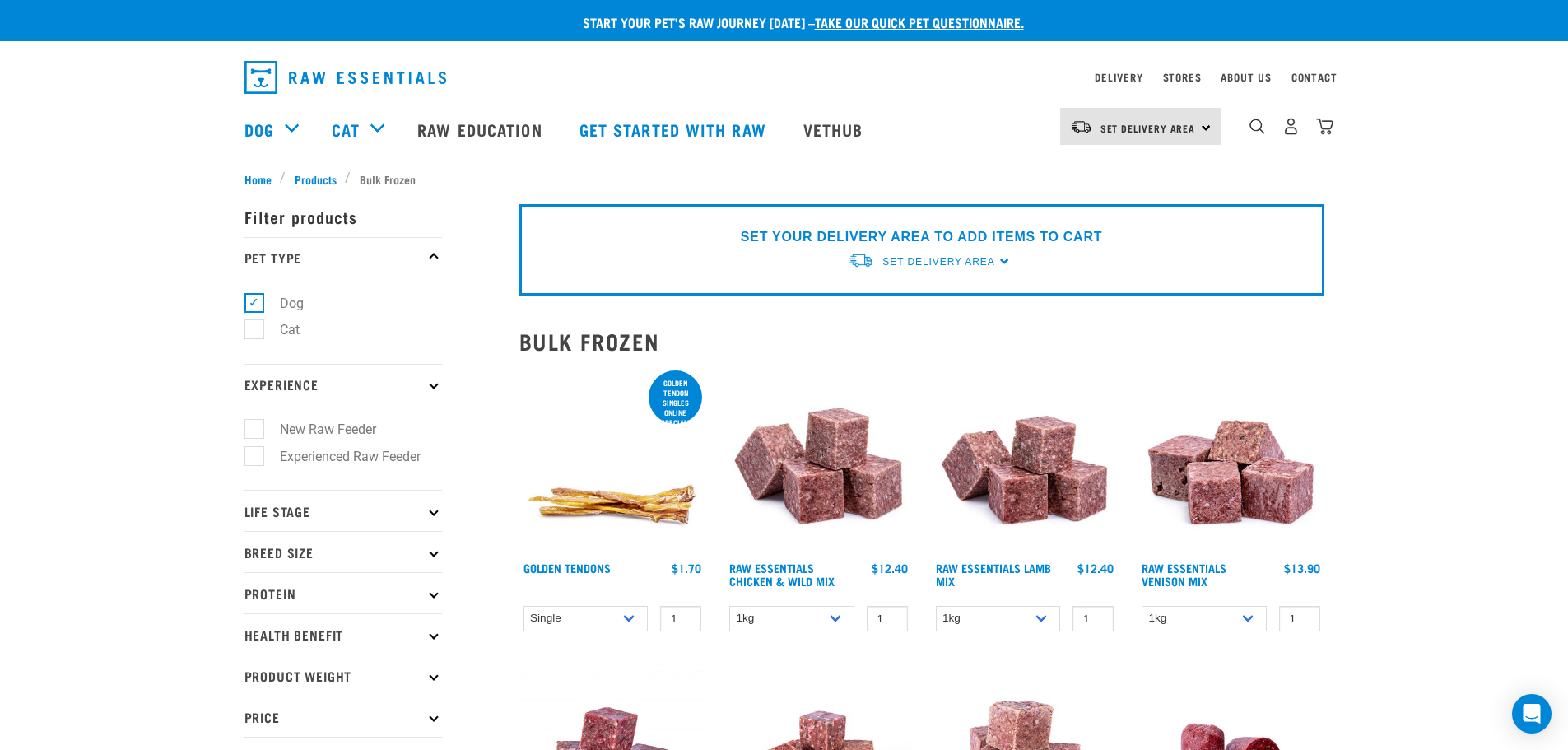
click at [268, 440] on ul "New Raw Feeder Experienced Raw Feeder" at bounding box center [343, 448] width 198 height 86
click at [254, 430] on label "New Raw Feeder" at bounding box center [318, 429] width 129 height 21
click at [244, 430] on input "New Raw Feeder" at bounding box center [249, 427] width 10 height 10
checkbox input "true"
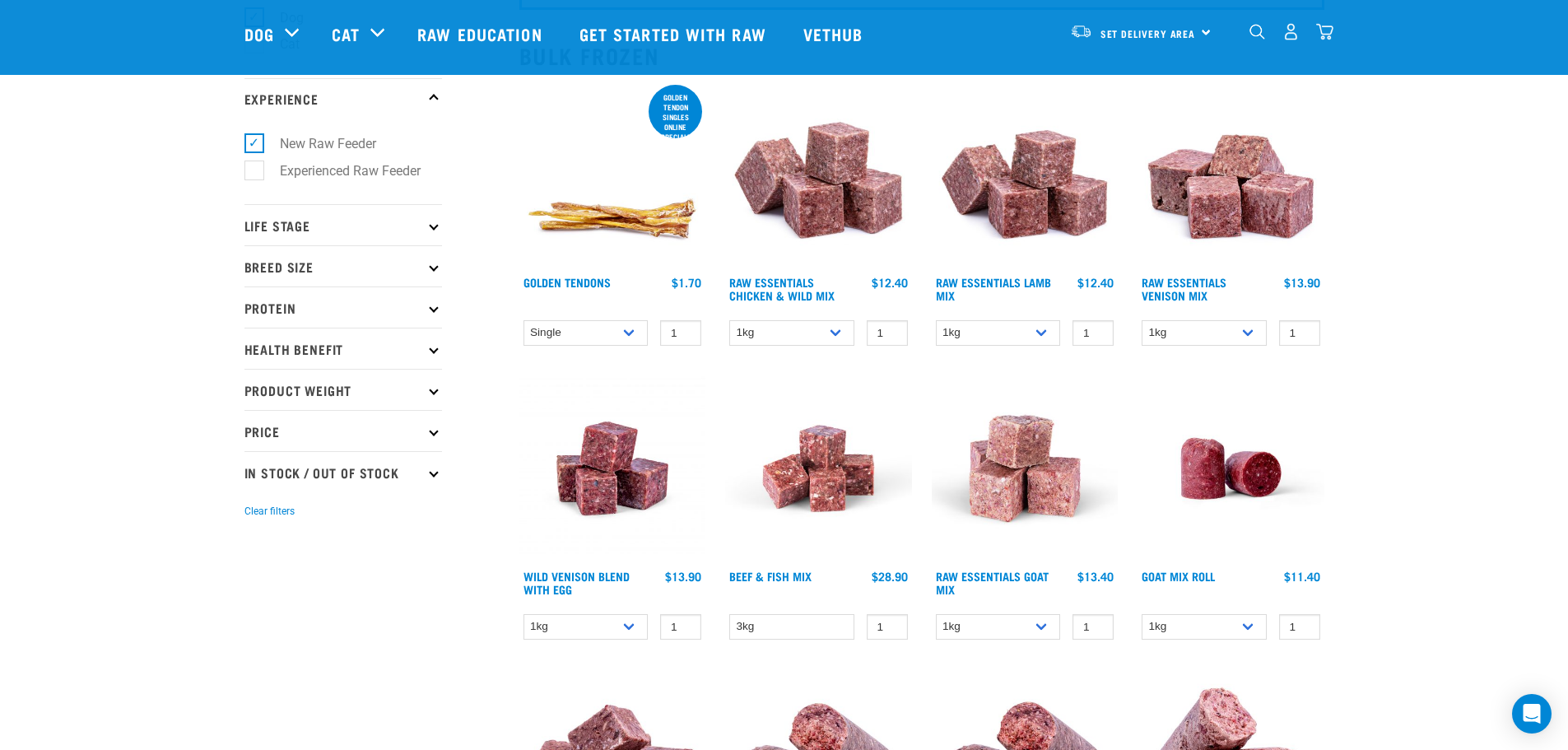
click at [370, 223] on p "Life Stage" at bounding box center [343, 224] width 198 height 41
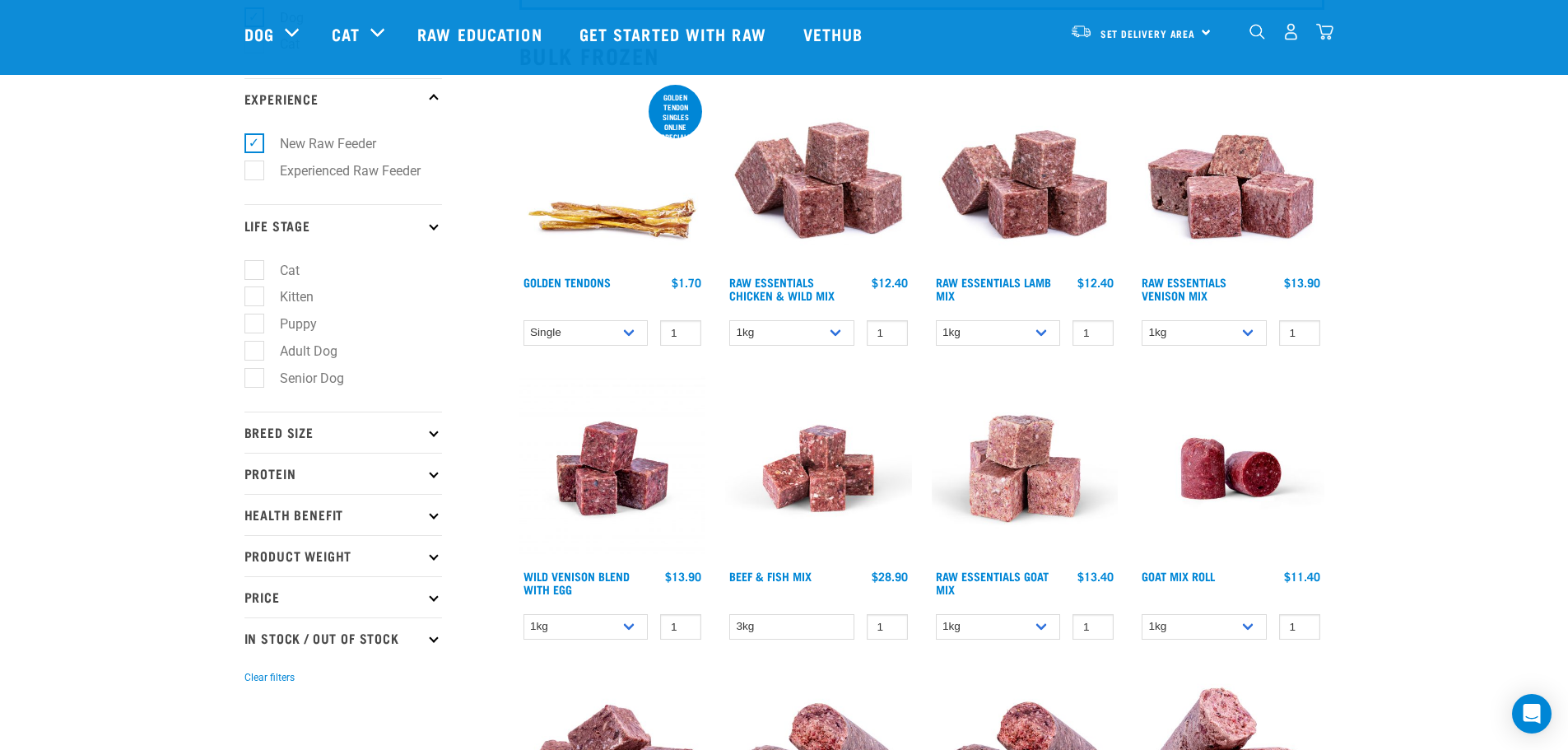
click at [432, 231] on p "Life Stage" at bounding box center [343, 224] width 198 height 41
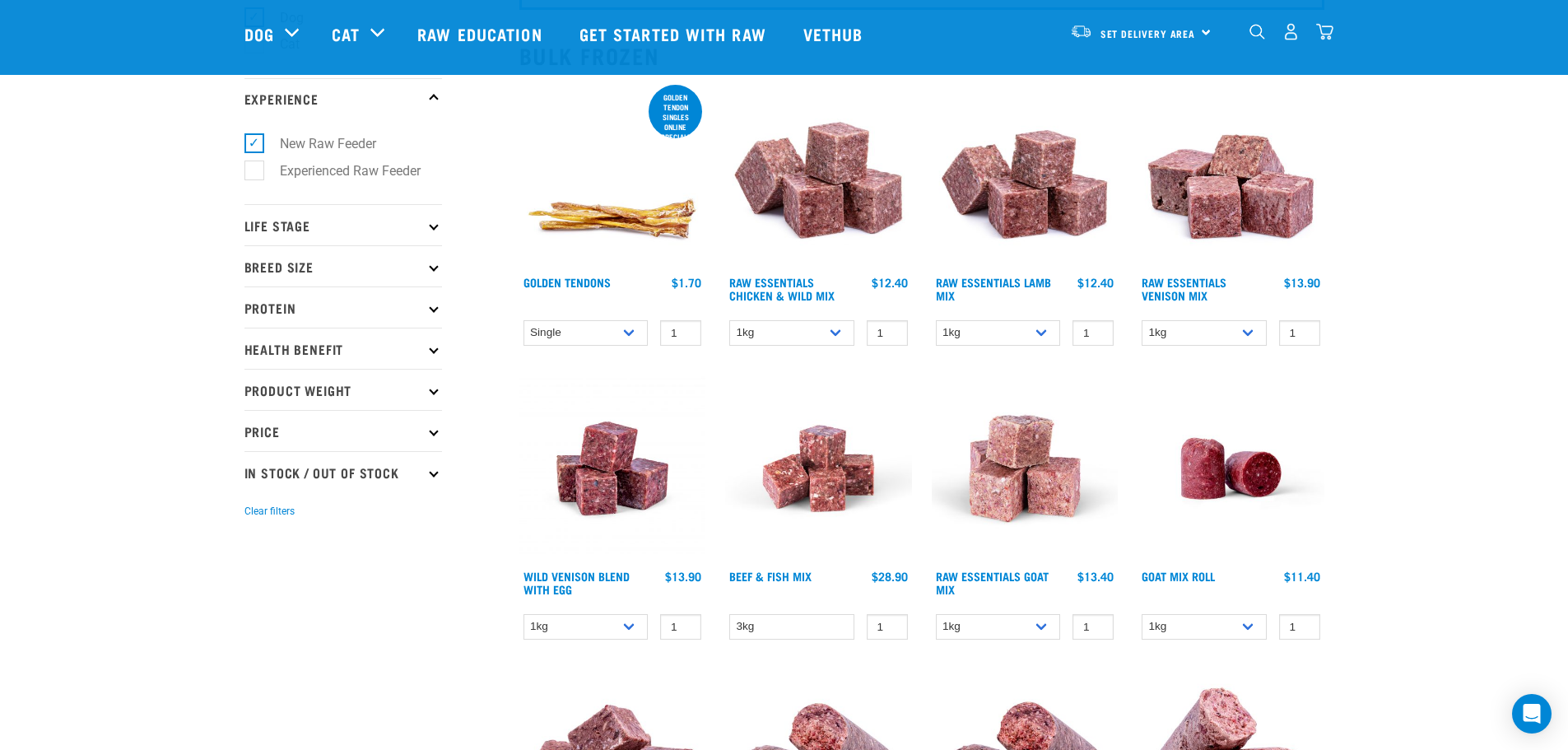
click at [361, 262] on p "Breed Size" at bounding box center [343, 266] width 198 height 41
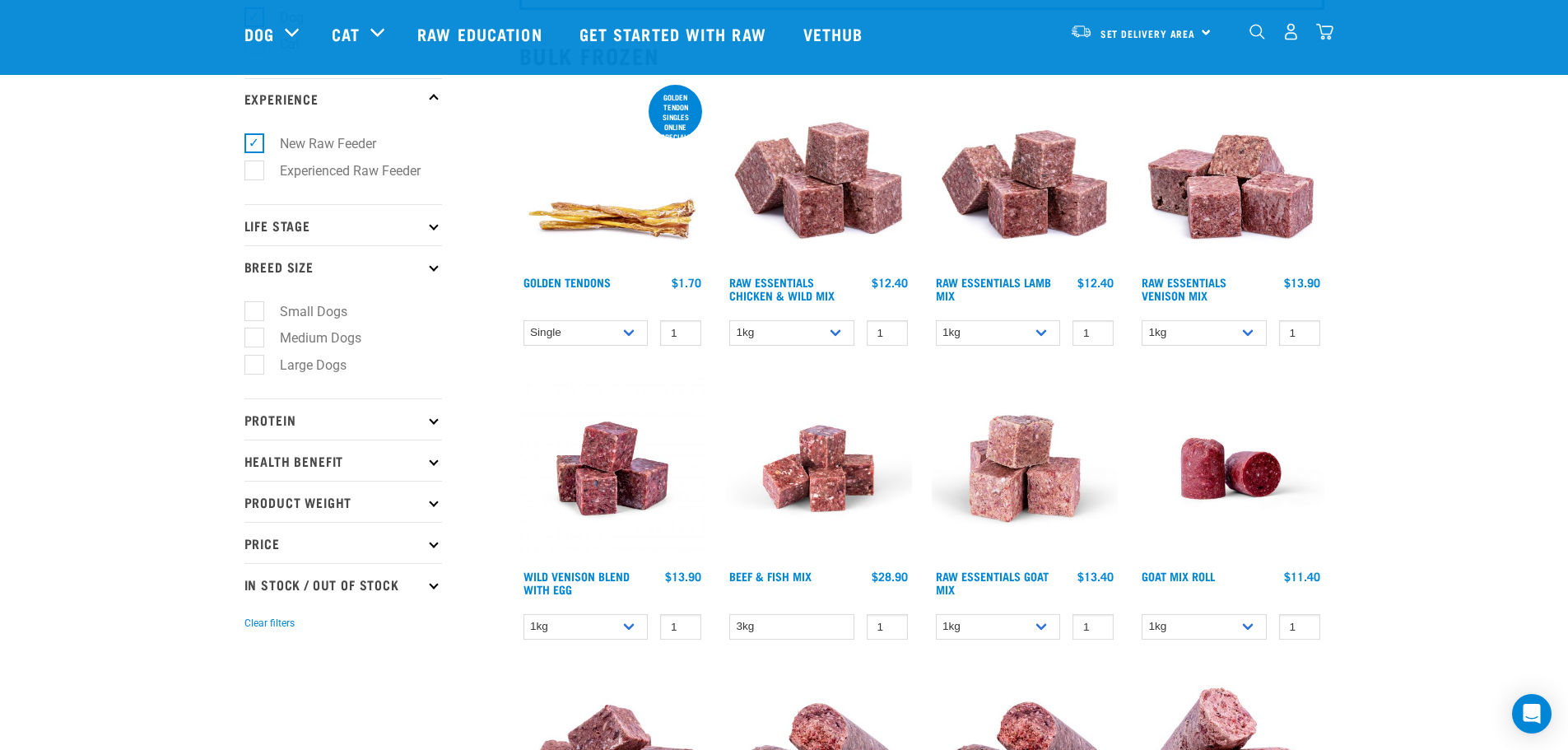
click at [260, 372] on label "Large Dogs" at bounding box center [303, 366] width 100 height 21
click at [255, 368] on input "Large Dogs" at bounding box center [249, 362] width 10 height 10
checkbox input "true"
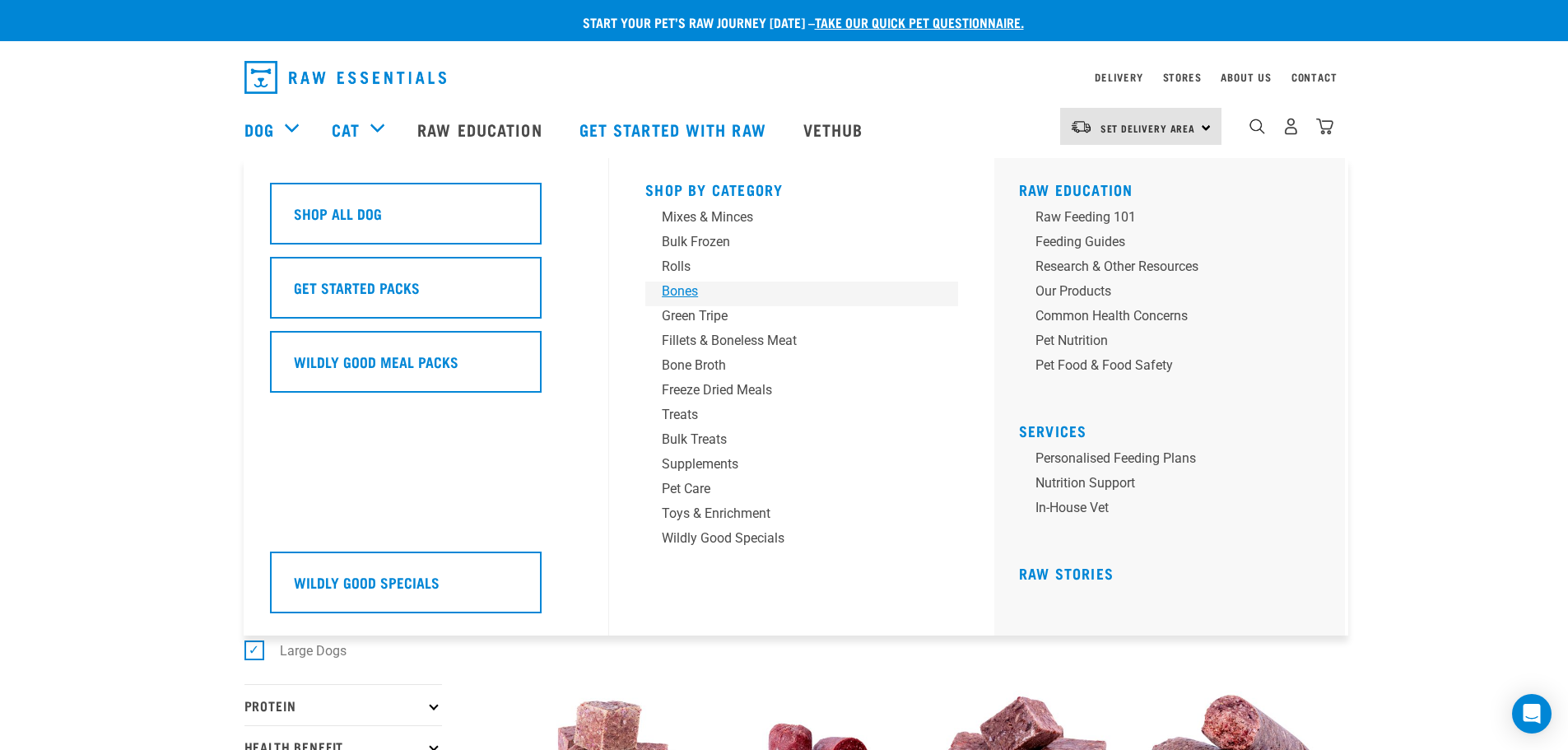
click at [680, 291] on div "Bones" at bounding box center [790, 291] width 257 height 20
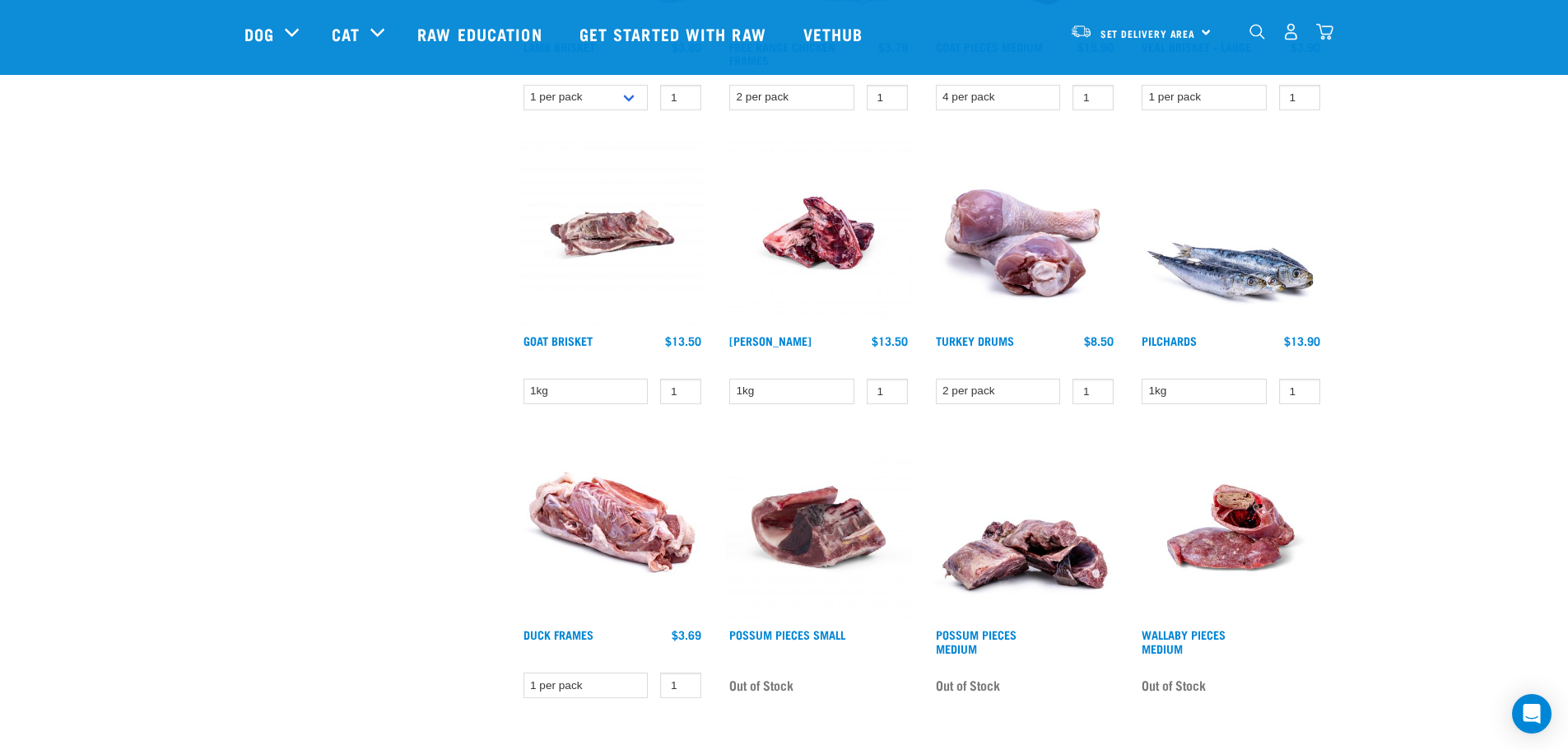
scroll to position [1399, 0]
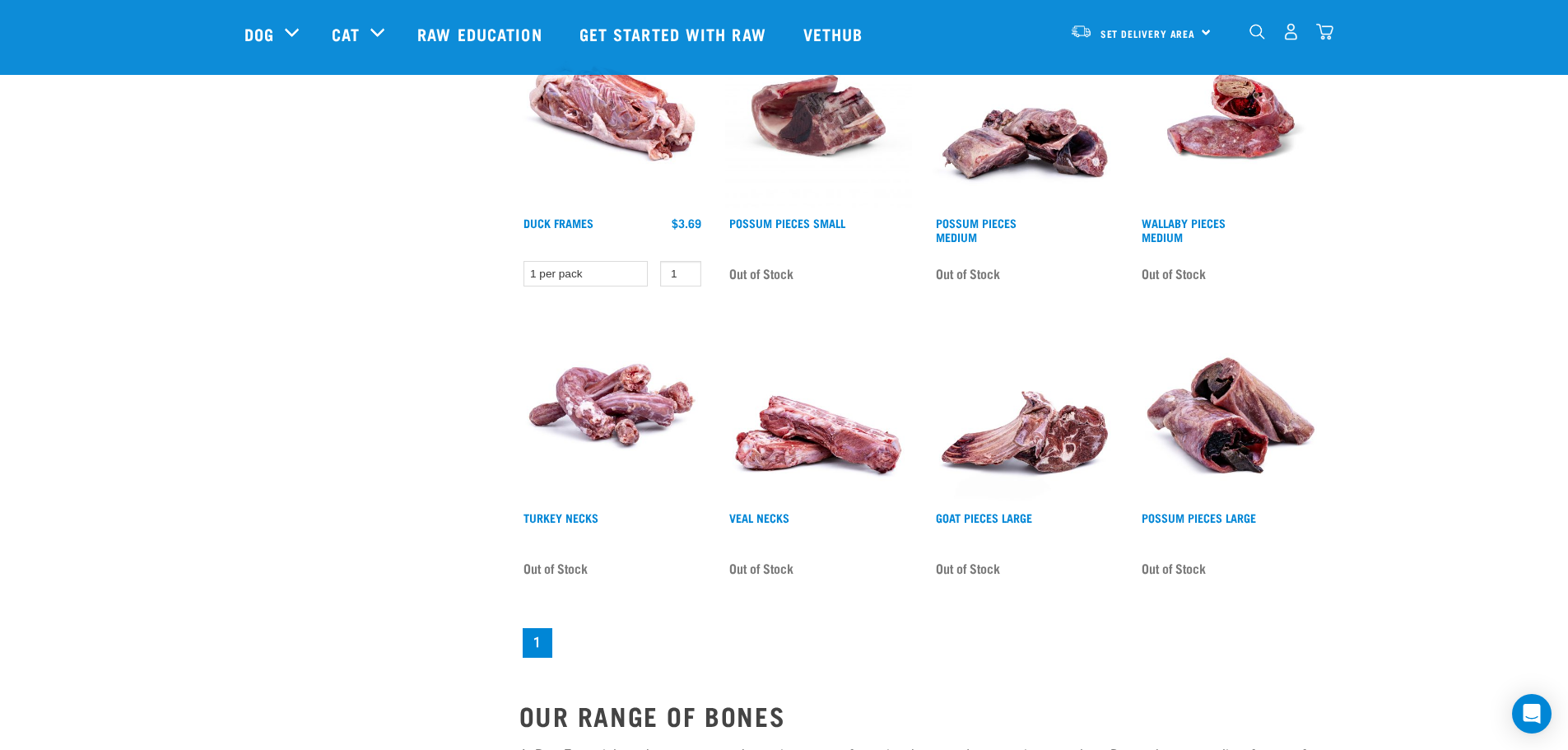
click at [776, 462] on img at bounding box center [818, 409] width 187 height 187
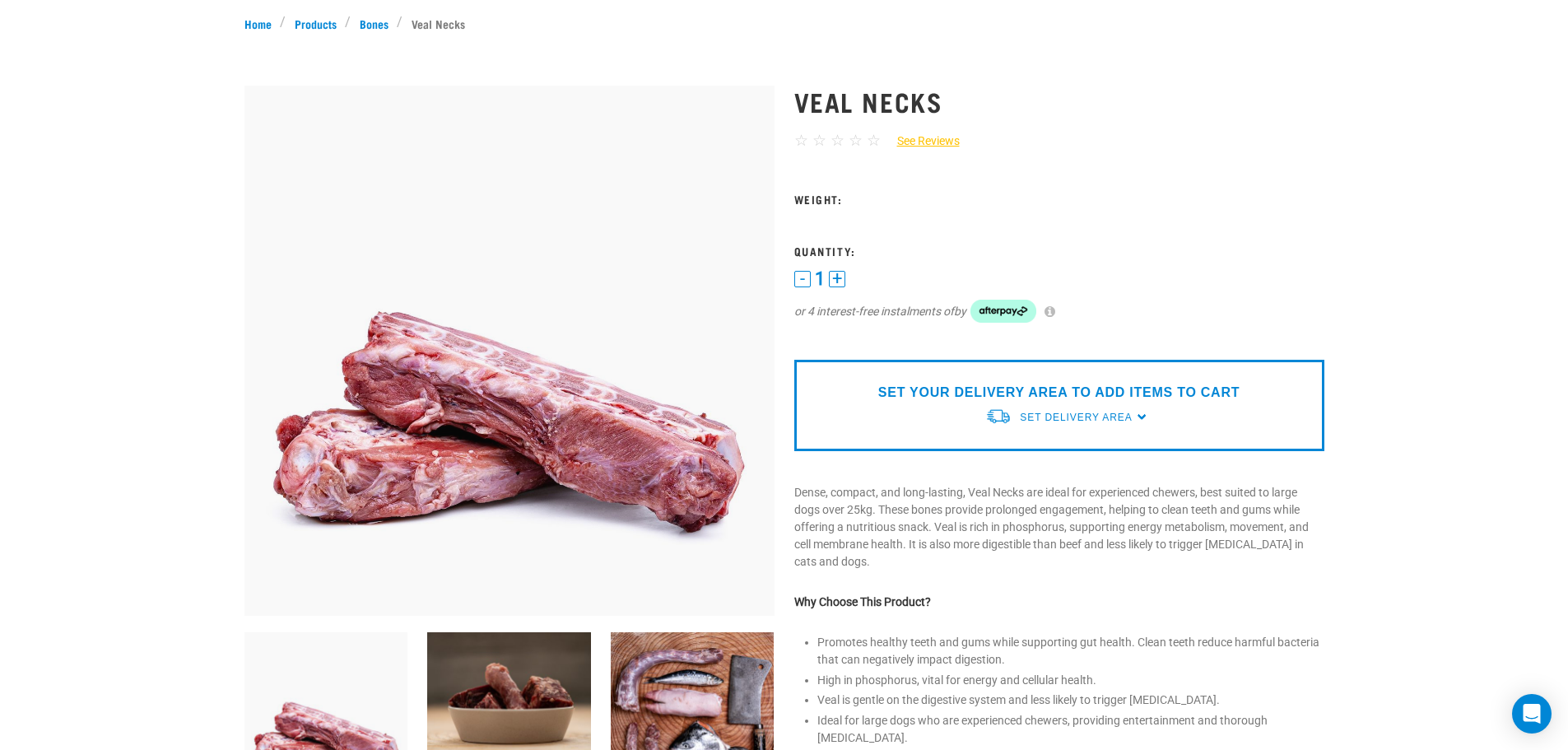
scroll to position [247, 0]
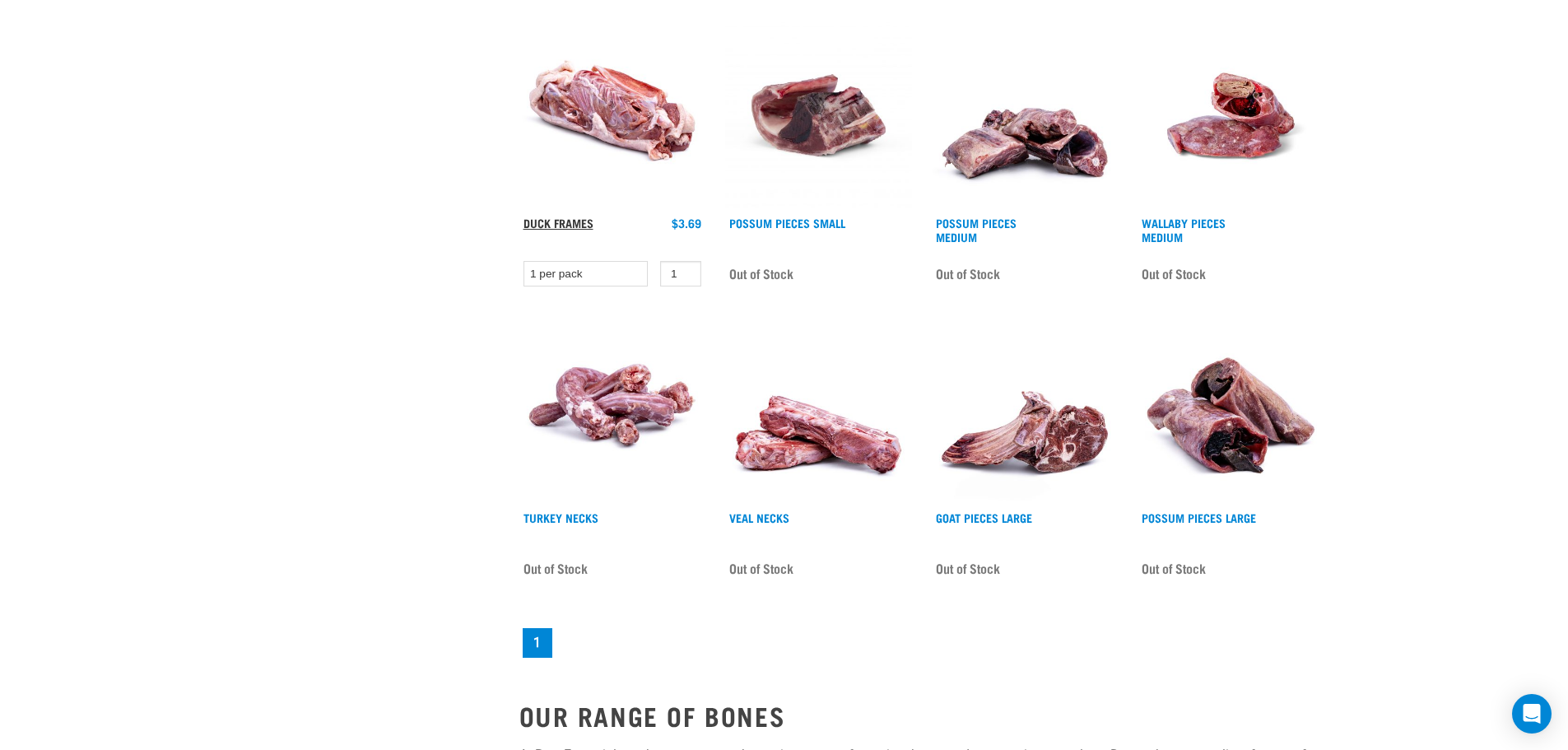
click at [538, 221] on link "Duck Frames" at bounding box center [558, 223] width 70 height 6
